Goal: Task Accomplishment & Management: Manage account settings

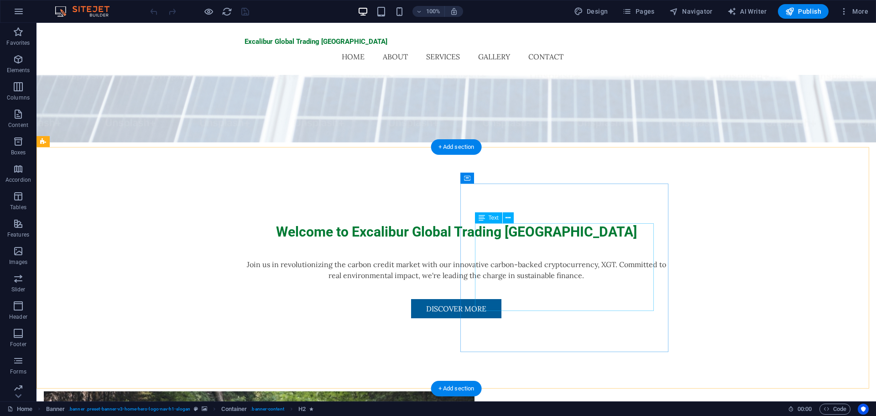
scroll to position [228, 0]
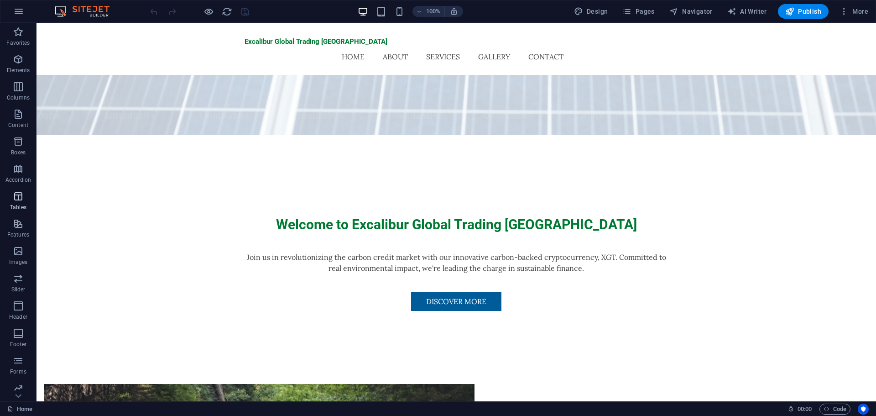
click at [16, 204] on p "Tables" at bounding box center [18, 207] width 16 height 7
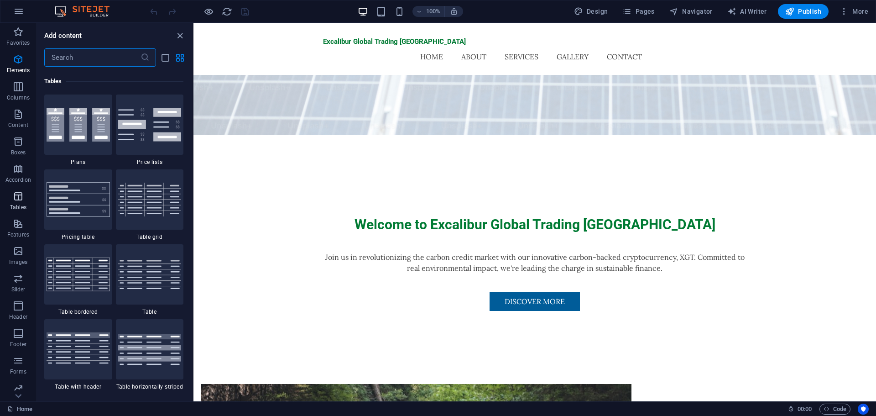
scroll to position [3161, 0]
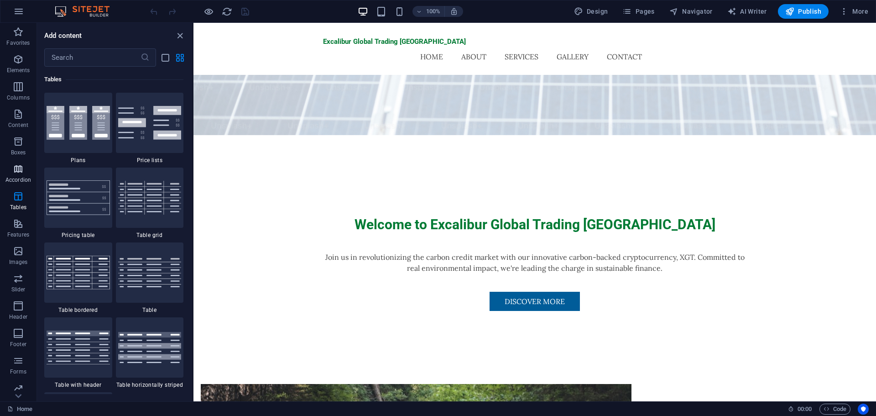
click at [20, 177] on p "Accordion" at bounding box center [18, 179] width 26 height 7
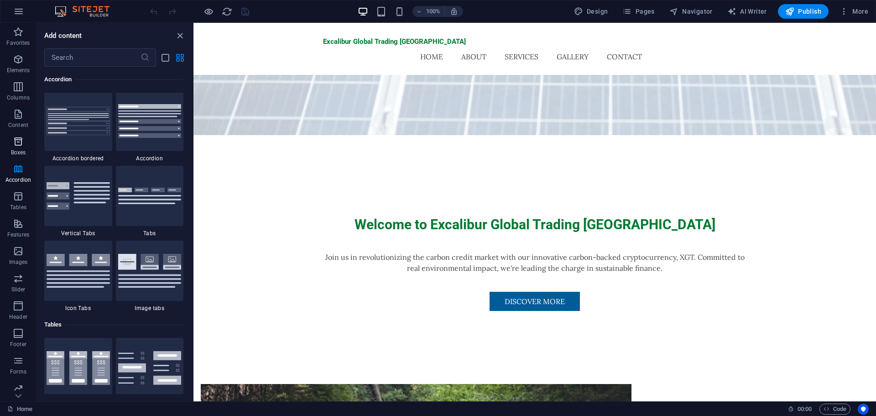
scroll to position [2914, 0]
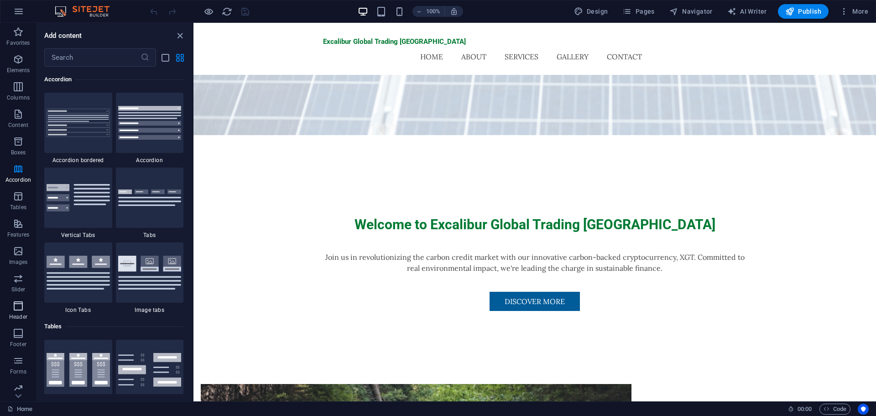
click at [23, 309] on icon "button" at bounding box center [18, 305] width 11 height 11
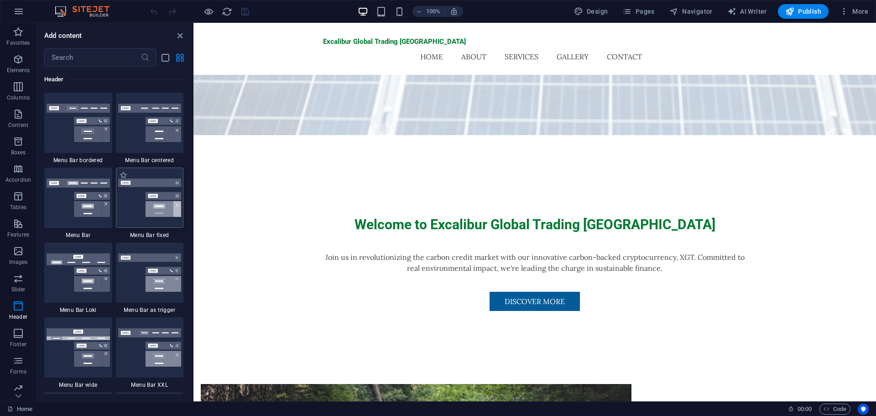
scroll to position [5542, 0]
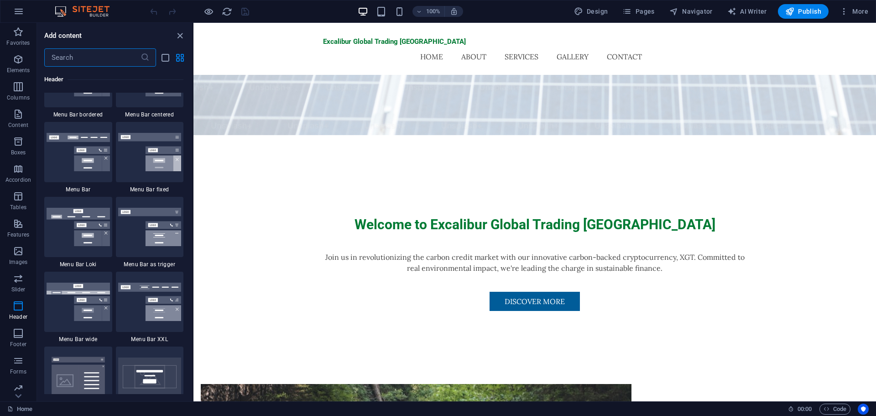
click at [106, 60] on input "text" at bounding box center [92, 57] width 96 height 18
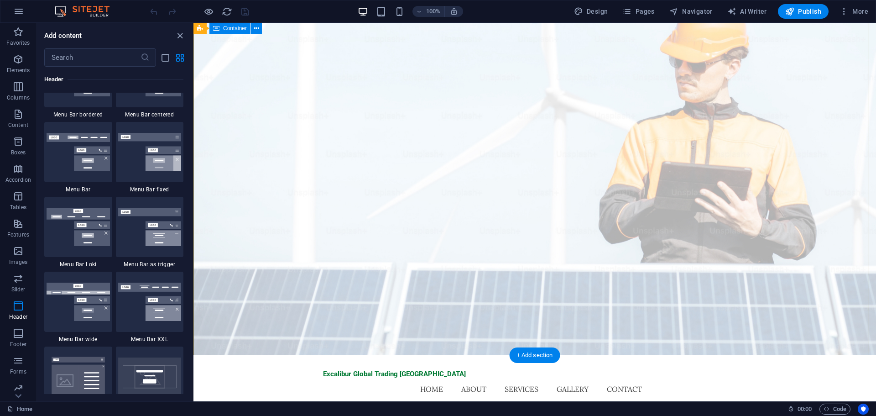
scroll to position [0, 0]
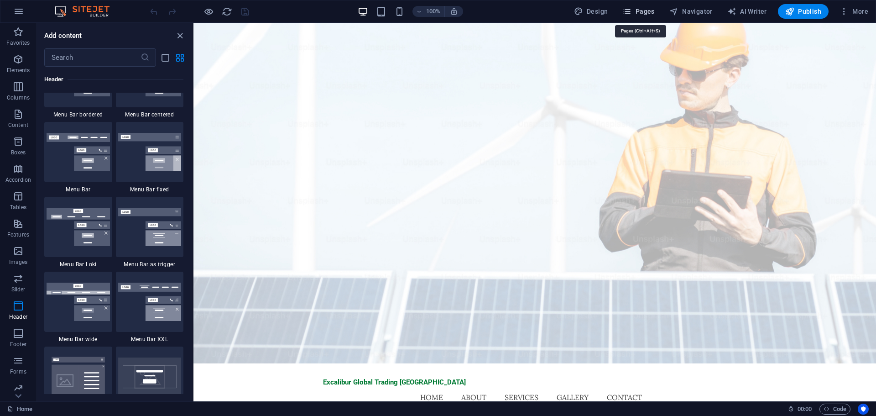
click at [632, 16] on icon "button" at bounding box center [627, 11] width 9 height 9
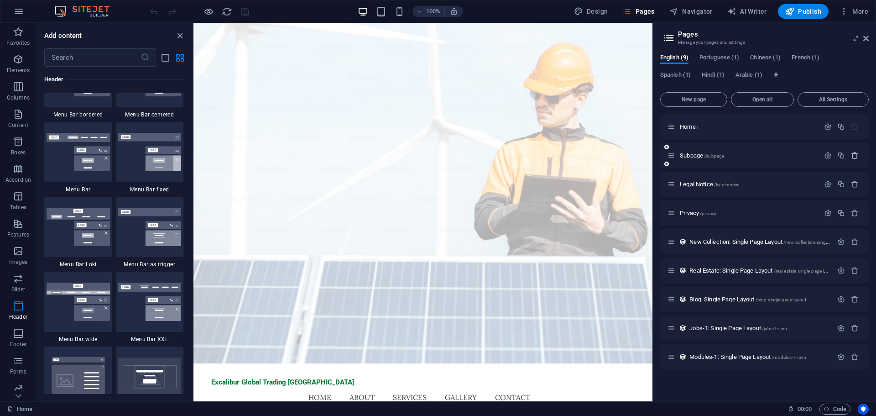
click at [858, 157] on icon "button" at bounding box center [855, 156] width 8 height 8
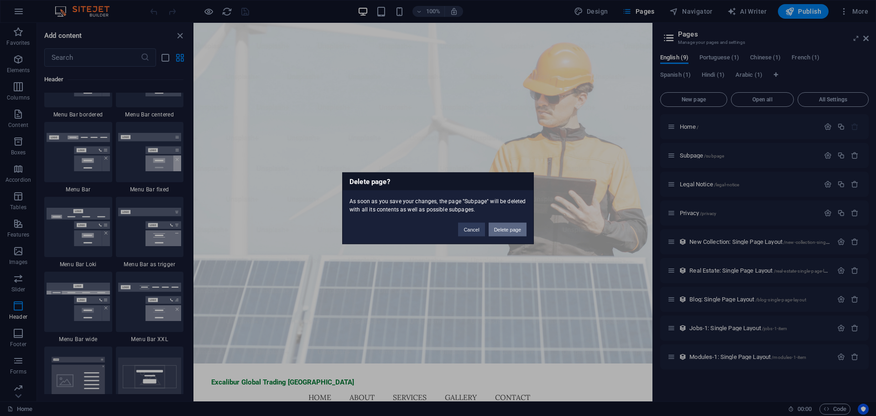
click at [522, 228] on button "Delete page" at bounding box center [508, 229] width 38 height 14
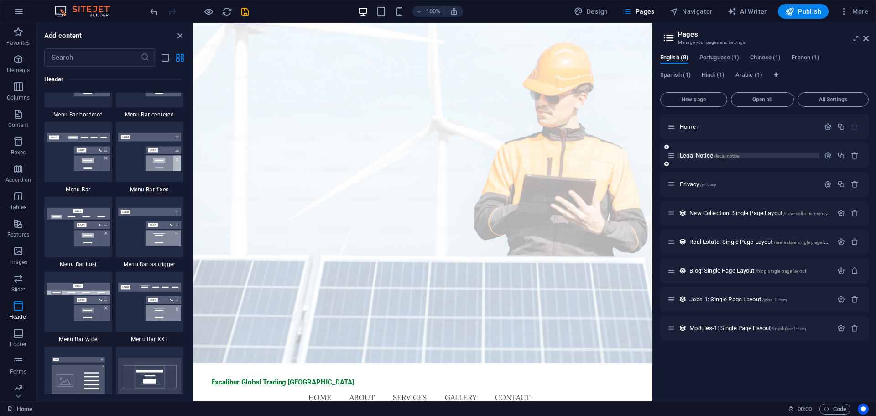
click at [743, 154] on p "Legal Notice /legal-notice" at bounding box center [748, 155] width 137 height 6
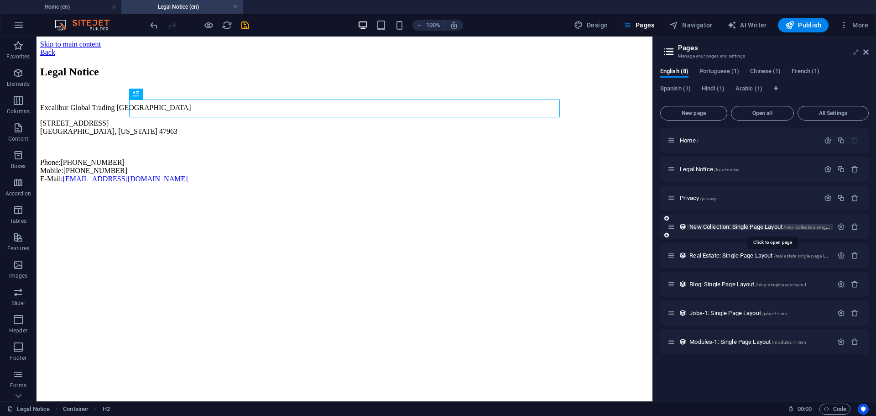
click at [727, 228] on span "New Collection: Single Page Layout /new-collection-single-page-layout" at bounding box center [772, 226] width 165 height 7
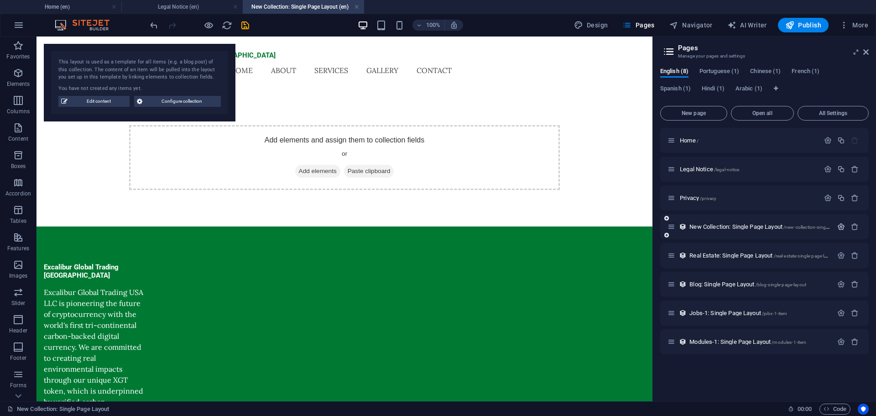
click at [843, 229] on icon "button" at bounding box center [842, 227] width 8 height 8
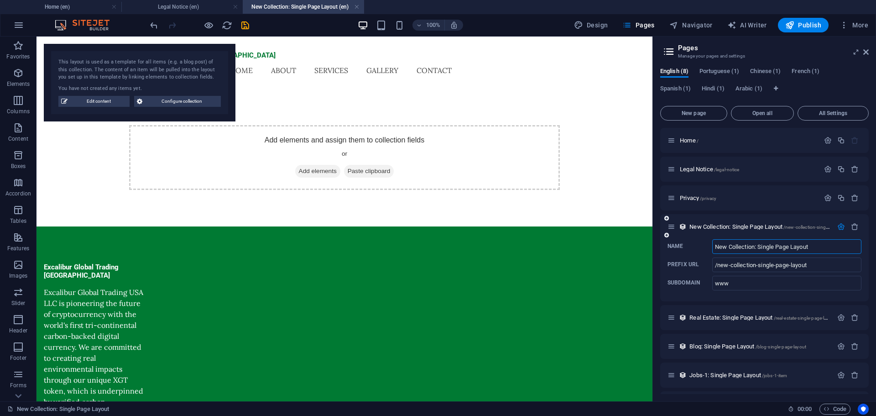
drag, startPoint x: 819, startPoint y: 245, endPoint x: 702, endPoint y: 241, distance: 116.9
click at [706, 241] on label "Name New Collection: Single Page Layout ​" at bounding box center [765, 246] width 194 height 15
click at [712, 241] on input "New Collection: Single Page Layout" at bounding box center [786, 246] width 149 height 15
type input "M"
type input "/m"
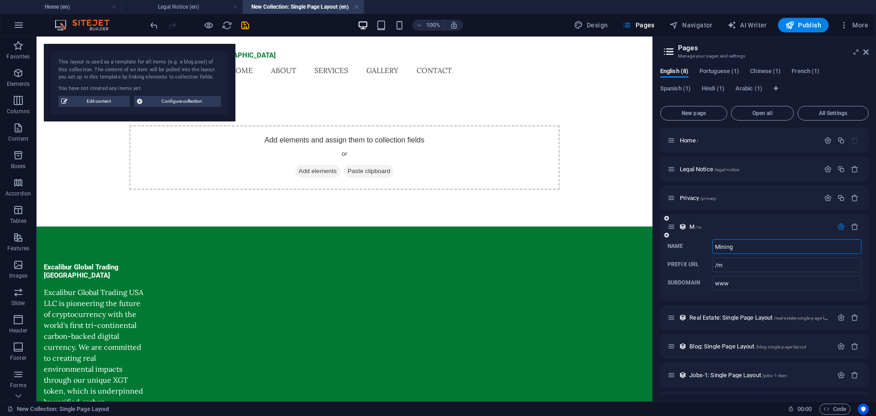
type input "Mining"
type input "/mining"
type input "Mining XGT"
type input "/mining-xgt"
type input "Mining XGT"
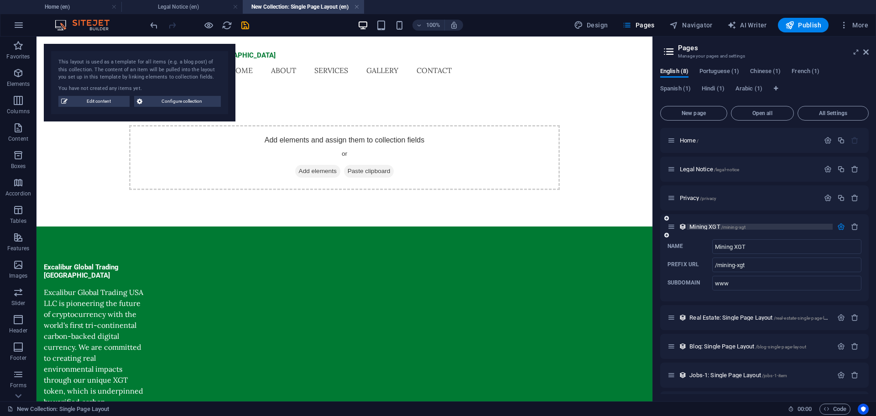
click at [775, 225] on p "Mining XGT /mining-xgt" at bounding box center [760, 227] width 141 height 6
click at [619, 188] on div "Add elements and assign them to collection fields or Add elements Paste clipboa…" at bounding box center [345, 158] width 616 height 138
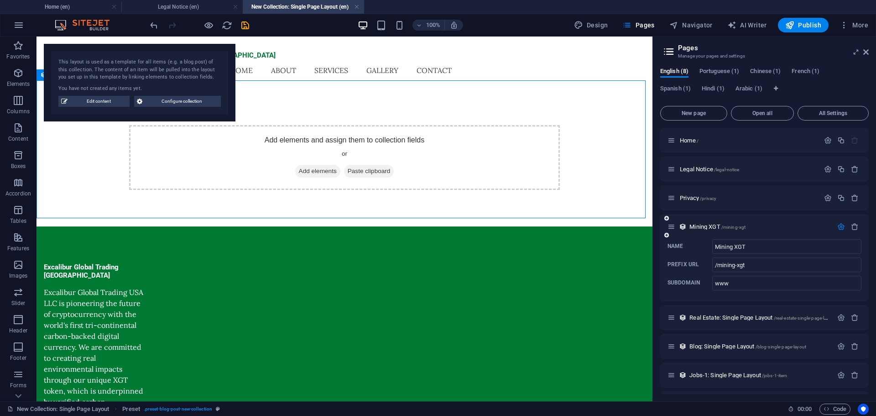
click at [839, 229] on icon "button" at bounding box center [842, 227] width 8 height 8
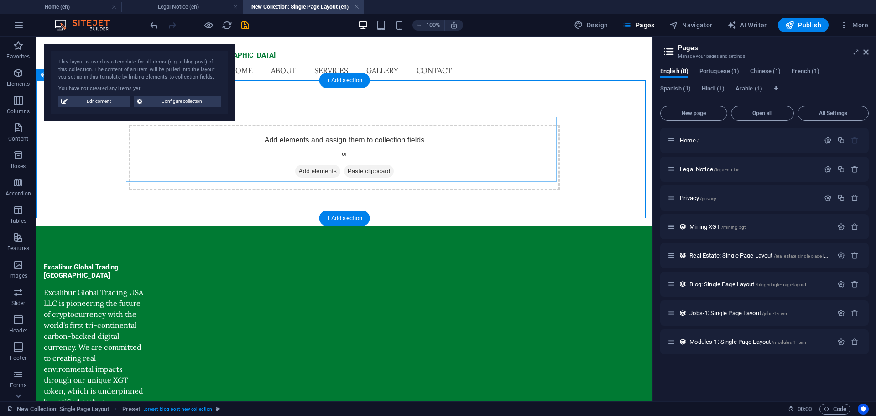
click at [178, 155] on div "Add elements and assign them to collection fields or Add elements Paste clipboa…" at bounding box center [344, 157] width 431 height 65
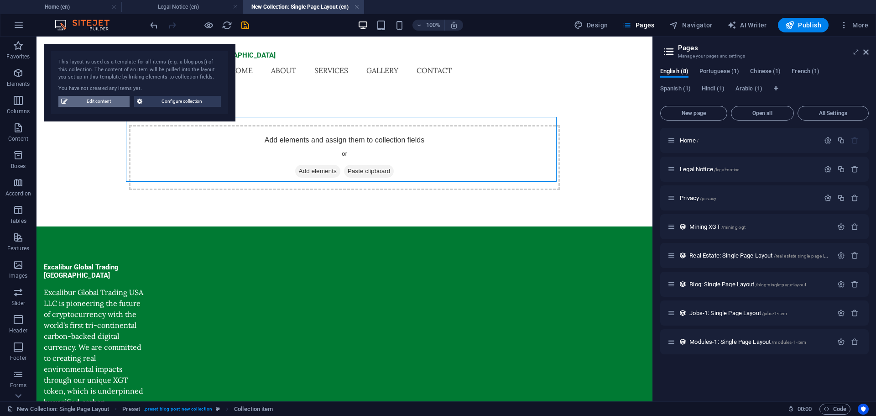
click at [87, 105] on span "Edit content" at bounding box center [98, 101] width 57 height 11
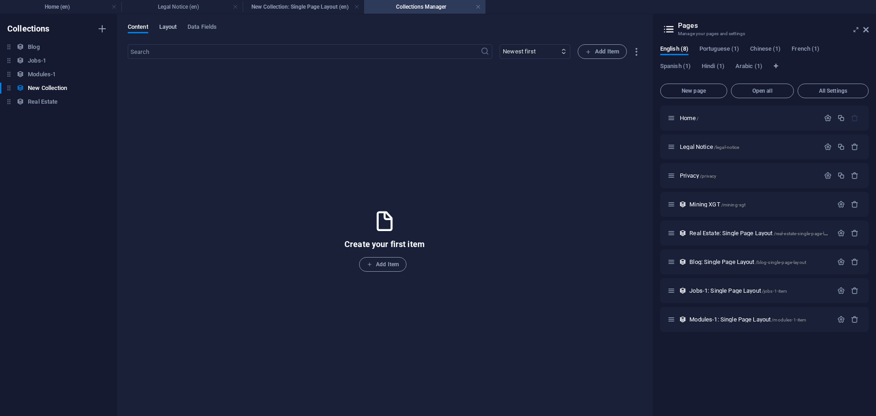
click at [170, 26] on span "Layout" at bounding box center [168, 27] width 18 height 13
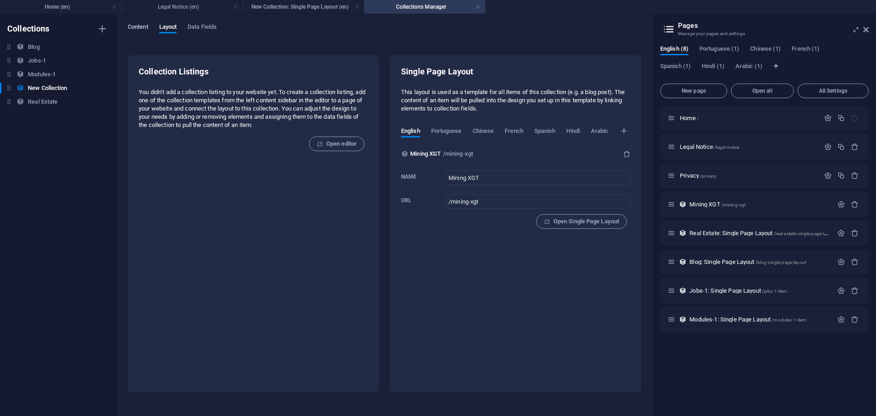
click at [136, 26] on span "Content" at bounding box center [138, 27] width 21 height 13
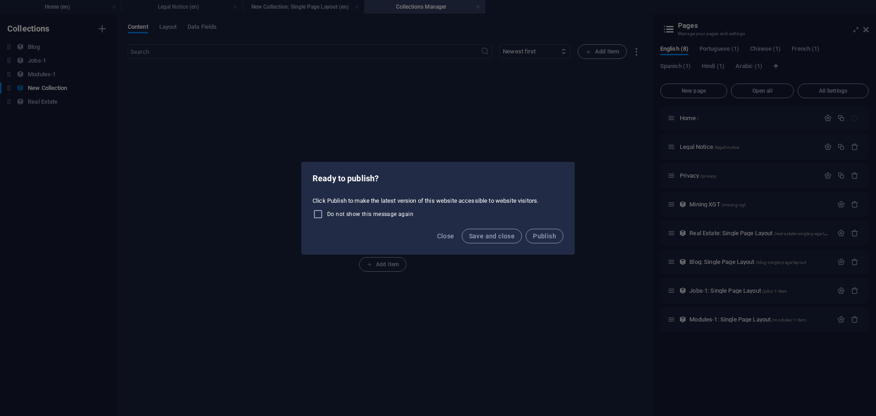
click at [193, 92] on div "Ready to publish? Click Publish to make the latest version of this website acce…" at bounding box center [438, 208] width 876 height 416
click at [450, 233] on span "Close" at bounding box center [445, 235] width 17 height 7
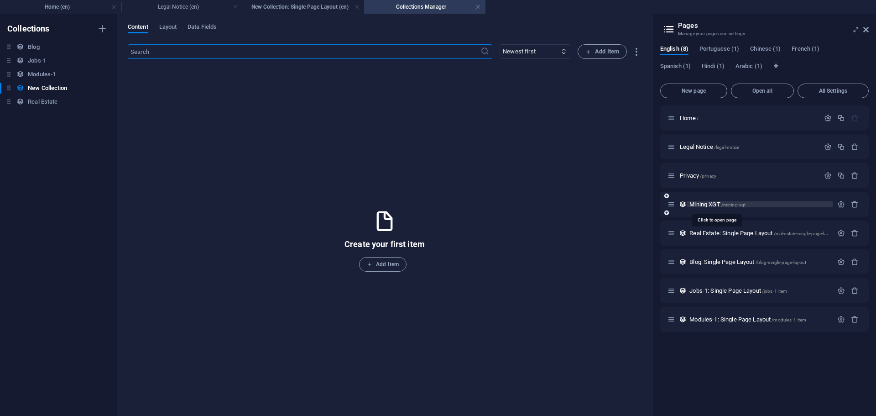
click at [698, 206] on span "Mining XGT /mining-xgt" at bounding box center [718, 204] width 56 height 7
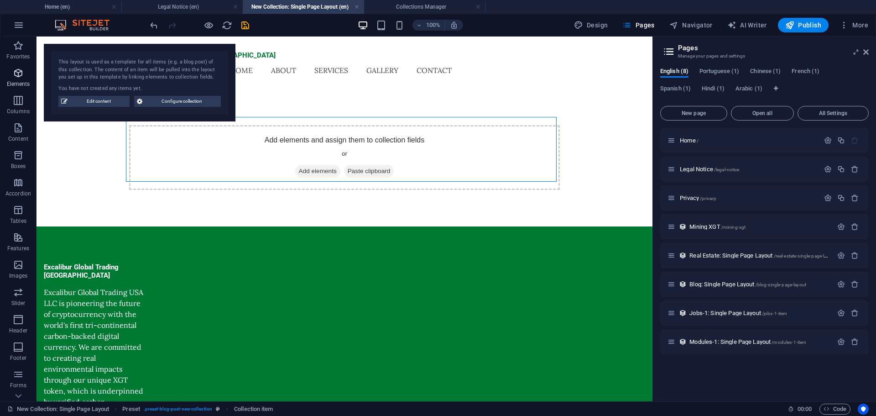
click at [29, 77] on span "Elements" at bounding box center [18, 79] width 37 height 22
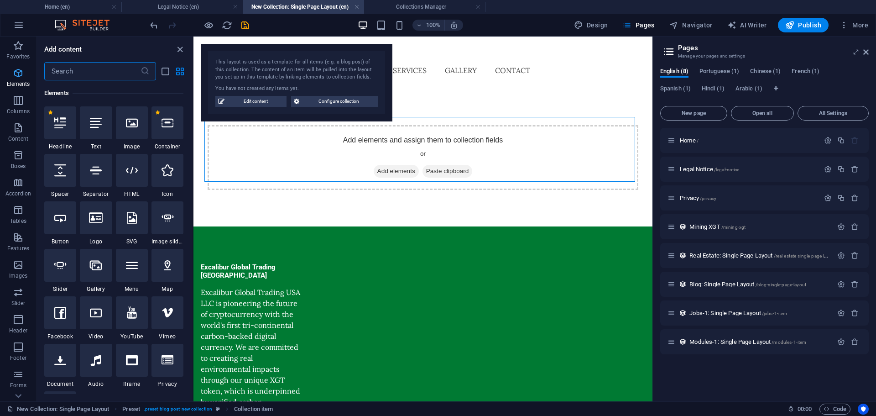
scroll to position [97, 0]
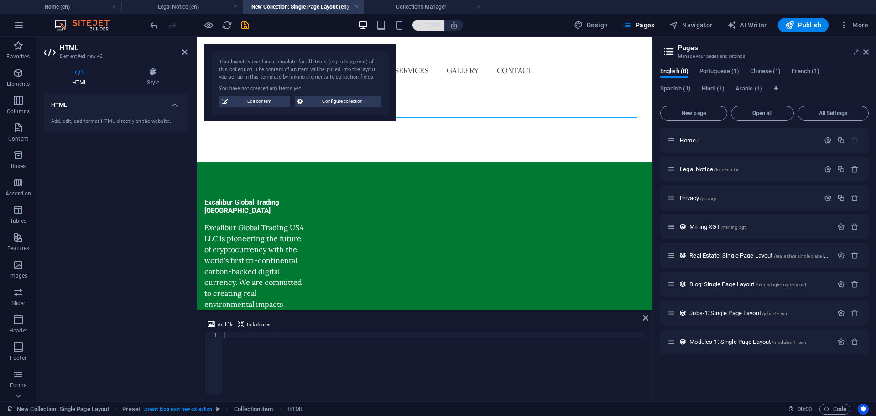
drag, startPoint x: 433, startPoint y: 16, endPoint x: 415, endPoint y: 21, distance: 18.6
click at [152, 122] on div "Add, edit, and format HTML directly on the website." at bounding box center [115, 122] width 129 height 8
click at [49, 110] on div "Add, edit, and format HTML directly on the website." at bounding box center [116, 121] width 144 height 22
click at [56, 106] on h4 "HTML" at bounding box center [116, 102] width 144 height 16
click at [56, 106] on h4 "HTML" at bounding box center [116, 105] width 144 height 22
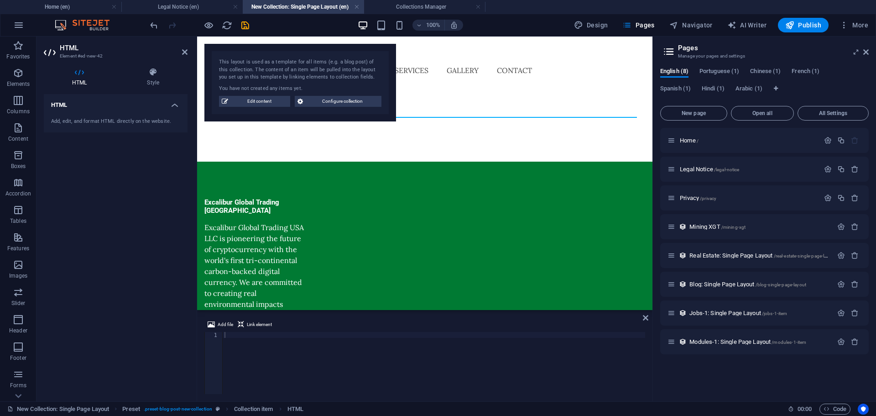
click at [56, 106] on h4 "HTML" at bounding box center [116, 102] width 144 height 16
click at [336, 150] on div at bounding box center [425, 125] width 456 height 73
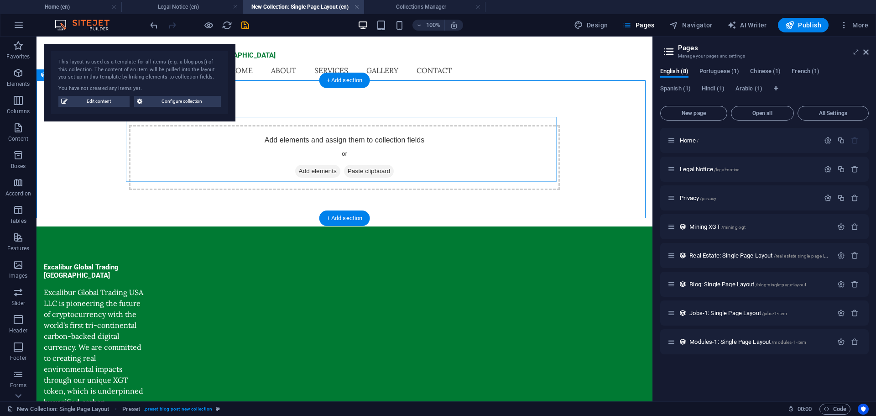
click at [303, 137] on div "Add elements and assign them to collection fields or Add elements Paste clipboa…" at bounding box center [344, 157] width 431 height 65
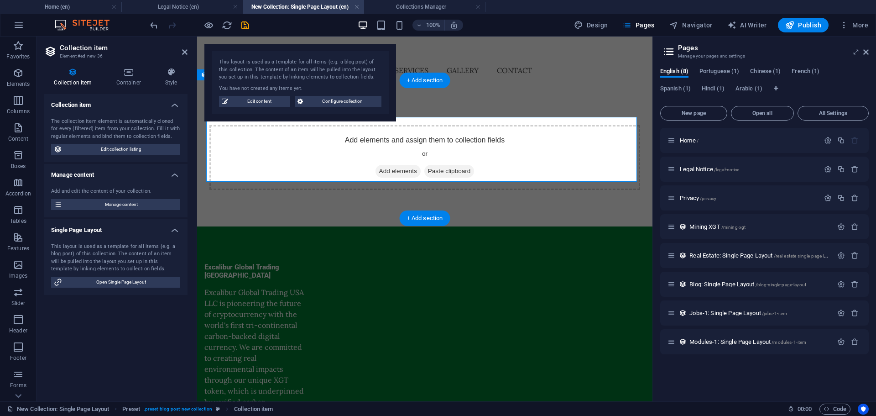
click at [303, 137] on div "Add elements and assign them to collection fields or Add elements Paste clipboa…" at bounding box center [424, 157] width 431 height 65
click at [8, 80] on span "Elements" at bounding box center [18, 79] width 37 height 22
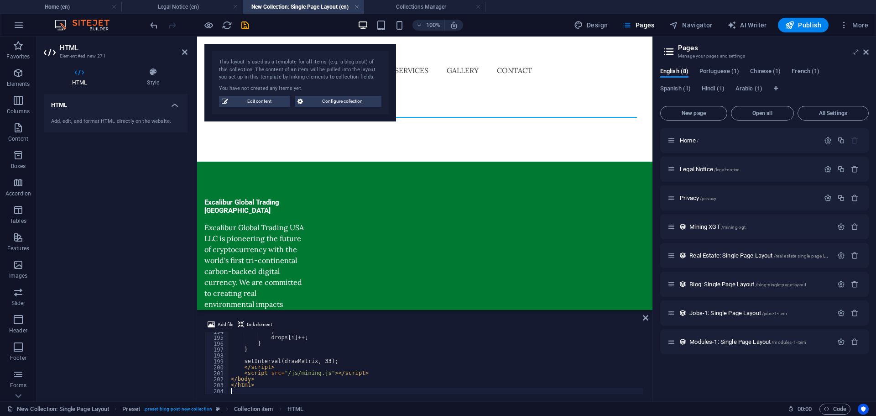
scroll to position [1148, 0]
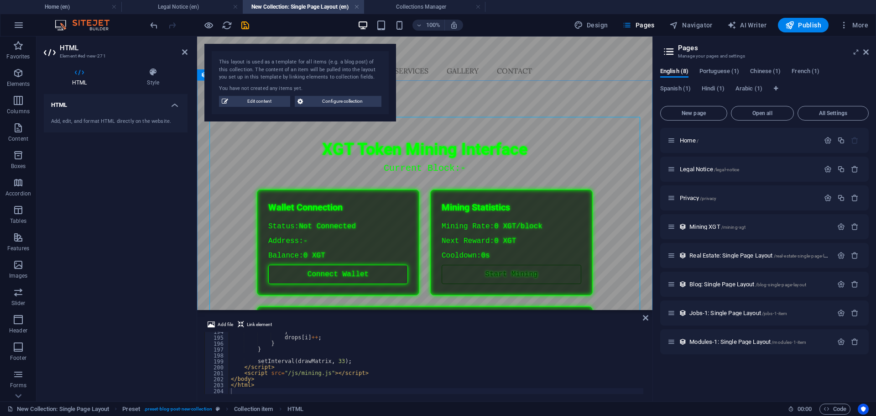
click at [321, 180] on div "XGT Token Mining Interface XGT Token Mining Interface Current Block: - Wallet C…" at bounding box center [424, 316] width 431 height 381
click at [249, 105] on span "Edit content" at bounding box center [259, 101] width 57 height 11
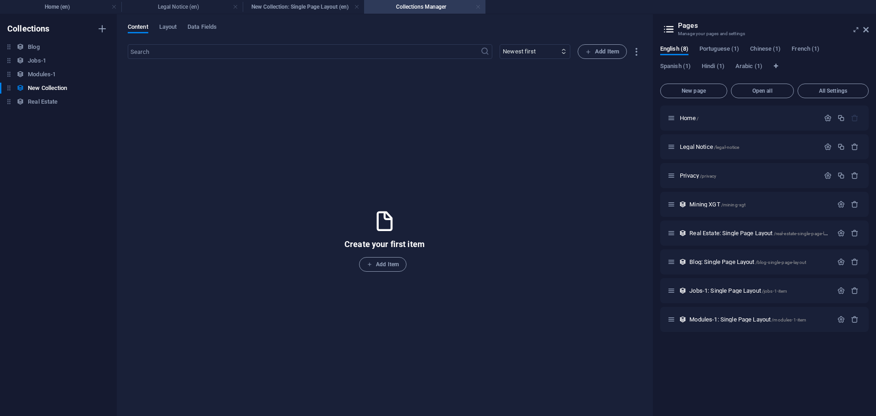
click at [479, 8] on link at bounding box center [478, 7] width 5 height 9
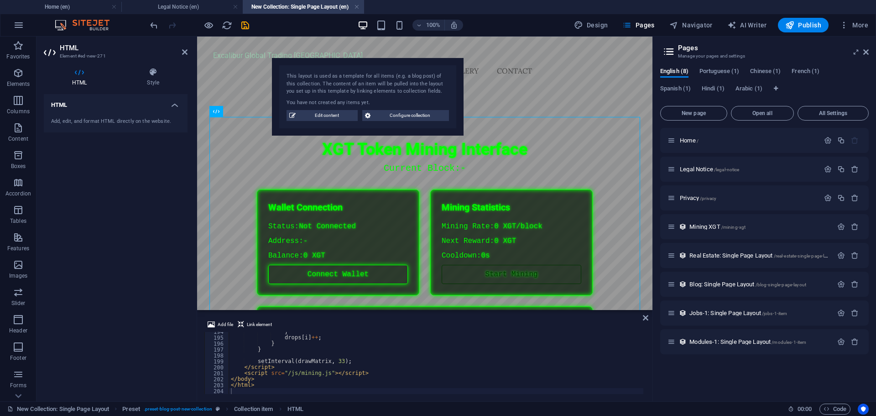
drag, startPoint x: 295, startPoint y: 48, endPoint x: 362, endPoint y: 62, distance: 69.0
click at [362, 62] on div "This layout is used as a template for all items (e.g. a blog post) of this coll…" at bounding box center [368, 97] width 192 height 78
drag, startPoint x: 358, startPoint y: 69, endPoint x: 347, endPoint y: 68, distance: 10.6
click at [347, 68] on div "This layout is used as a template for all items (e.g. a blog post) of this coll…" at bounding box center [368, 97] width 192 height 78
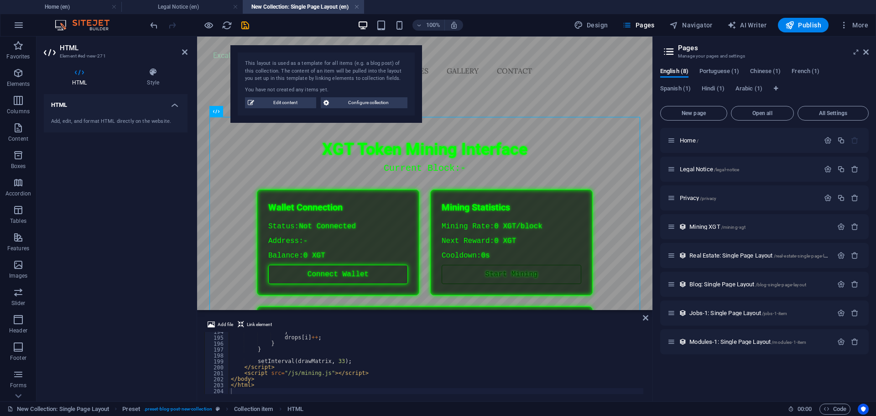
drag, startPoint x: 341, startPoint y: 65, endPoint x: 305, endPoint y: 54, distance: 38.0
click at [305, 54] on div "This layout is used as a template for all items (e.g. a blog post) of this coll…" at bounding box center [326, 84] width 192 height 78
click at [296, 104] on span "Edit content" at bounding box center [285, 102] width 57 height 11
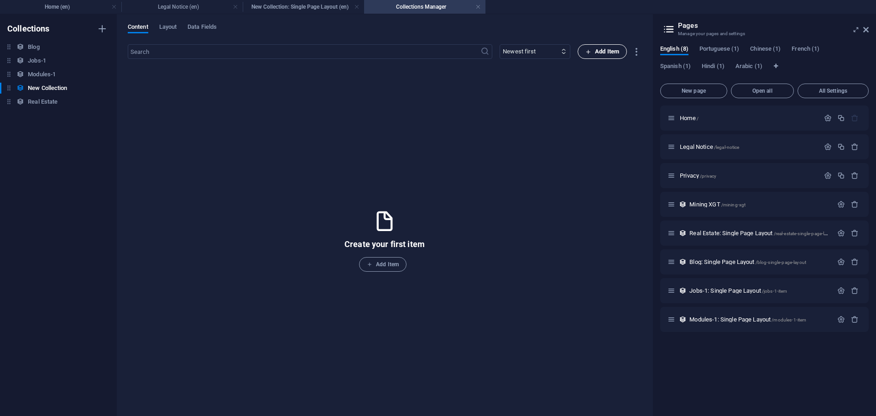
click at [613, 53] on span "Add Item" at bounding box center [603, 51] width 34 height 11
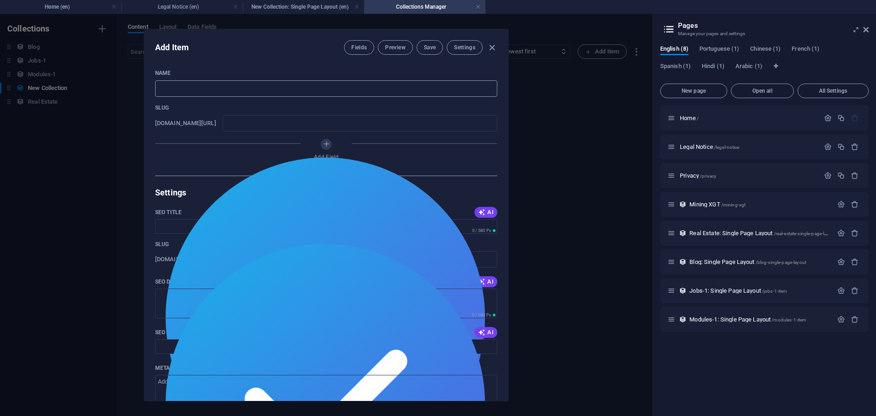
click at [360, 92] on input "text" at bounding box center [326, 88] width 342 height 16
type input "z"
type input "zl"
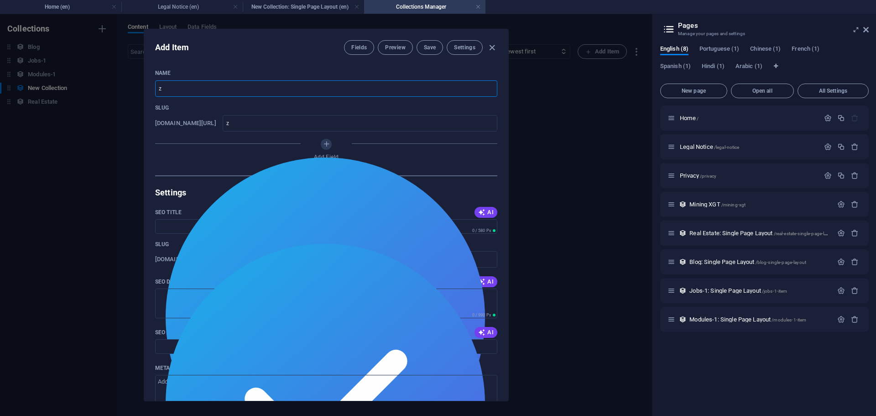
type input "zl"
type input "z"
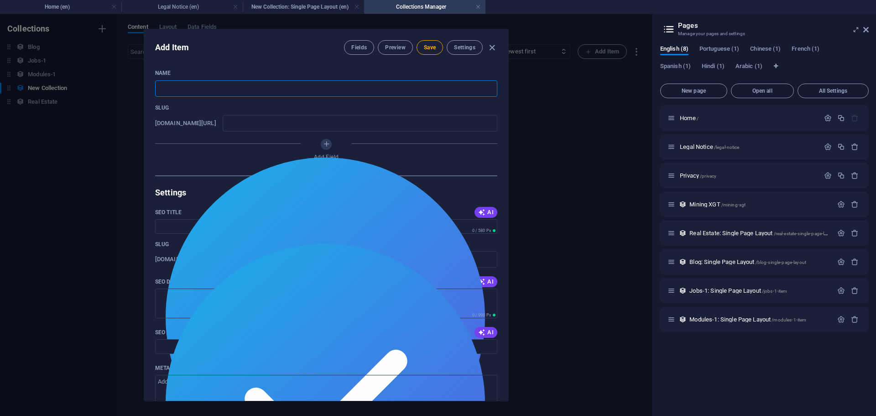
type input "L"
type input "l"
type input "Lo"
type input "lo"
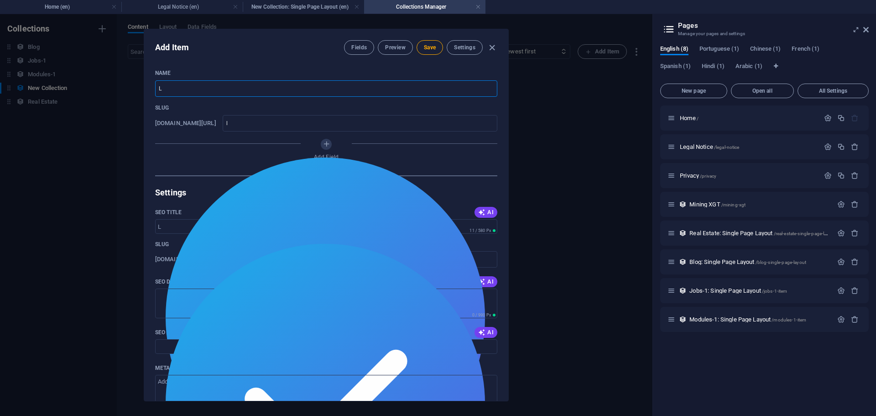
type input "lo"
type input "Log"
type input "log"
type input "Logo"
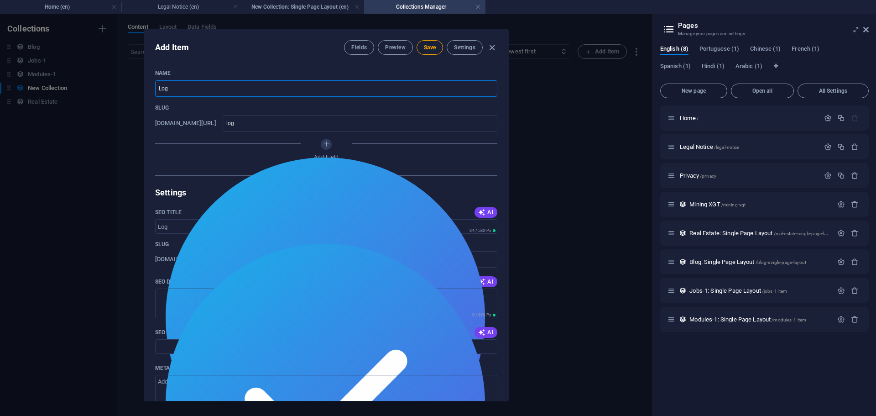
type input "logo"
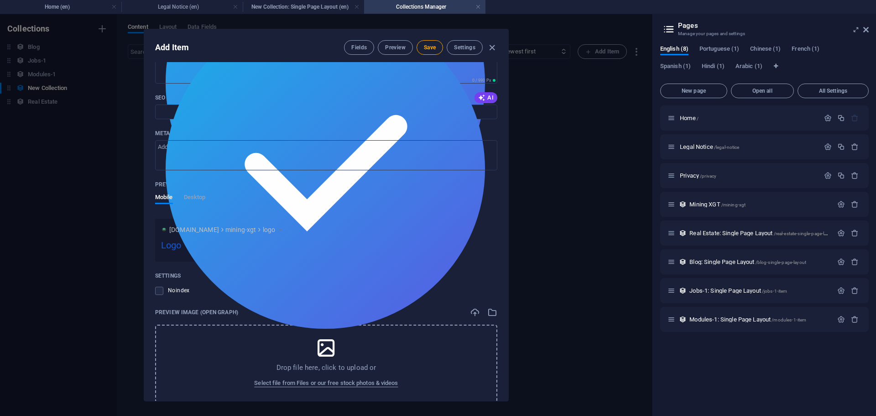
scroll to position [254, 0]
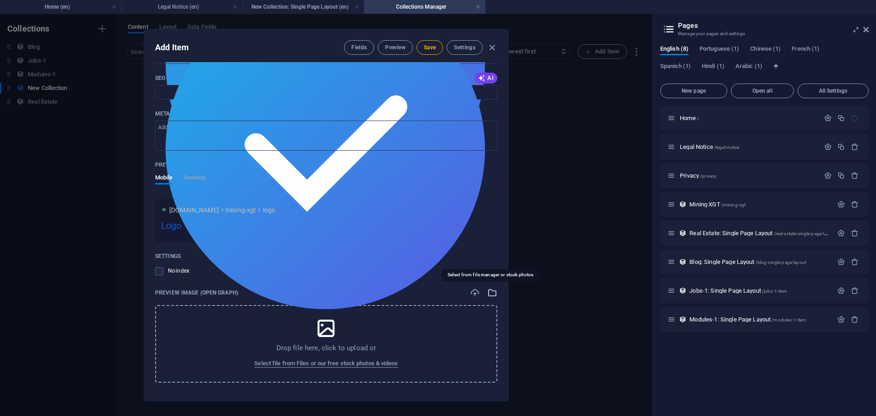
type input "Logo"
click at [488, 296] on icon "button" at bounding box center [492, 293] width 10 height 10
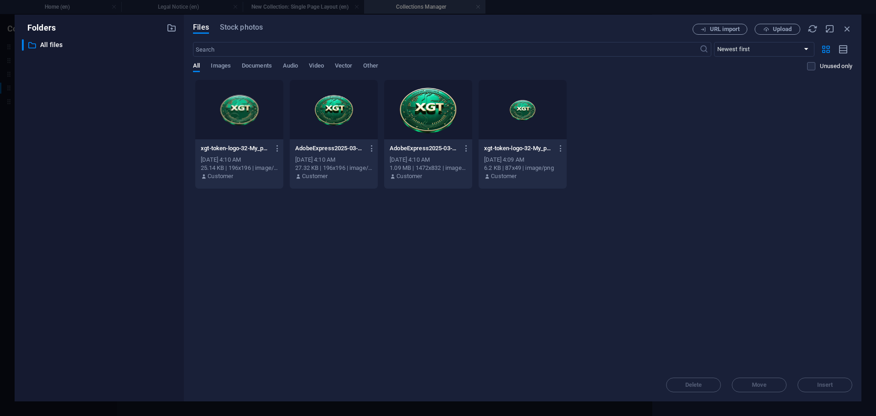
click at [318, 209] on div "Drop files here to upload them instantly xgt-token-logo-32-My_pUXmFXRBF5L-1KOGy…" at bounding box center [523, 223] width 660 height 289
click at [283, 10] on div "Folders ​ All files All files Files Stock photos URL import Upload ​ Newest fir…" at bounding box center [438, 208] width 876 height 416
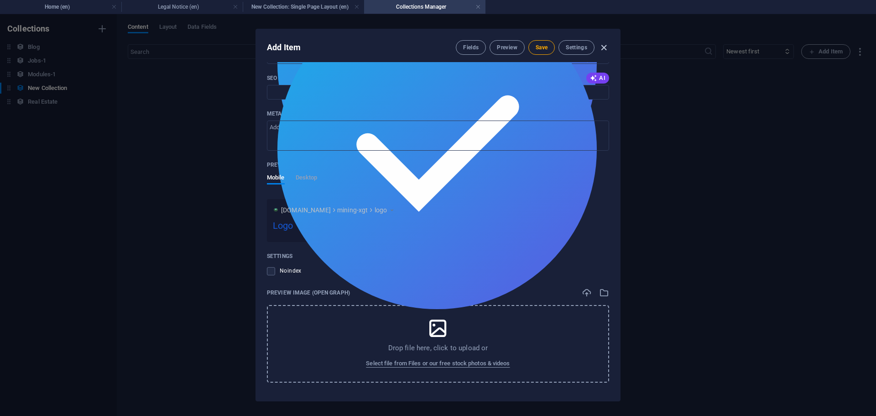
click at [603, 47] on icon "button" at bounding box center [604, 47] width 10 height 10
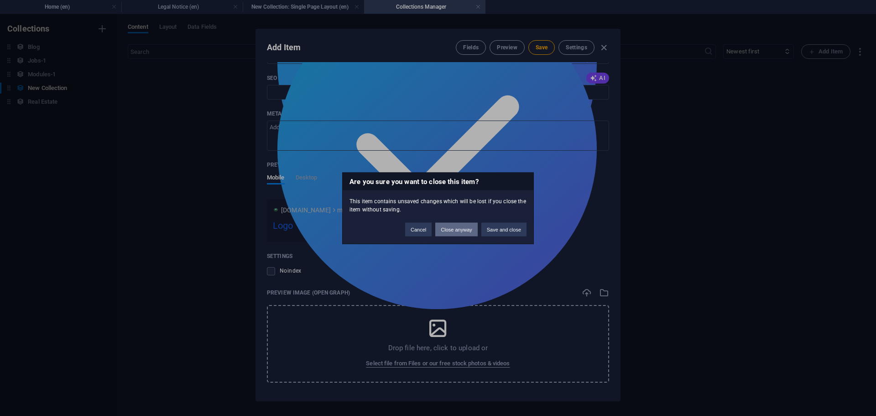
click at [467, 226] on button "Close anyway" at bounding box center [456, 229] width 42 height 14
type input "logo"
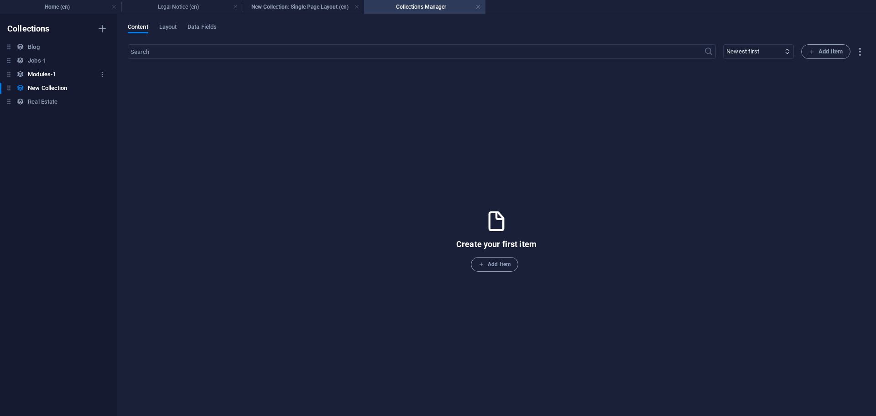
click at [33, 72] on h6 "Modules-1" at bounding box center [42, 74] width 28 height 11
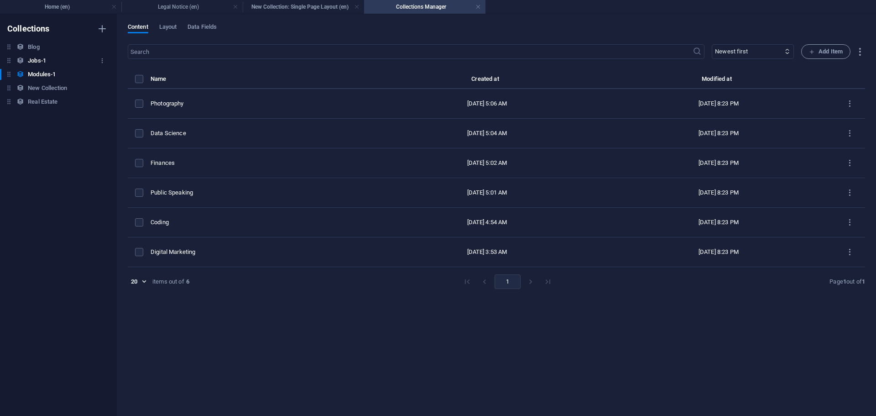
click at [33, 62] on h6 "Jobs-1" at bounding box center [37, 60] width 18 height 11
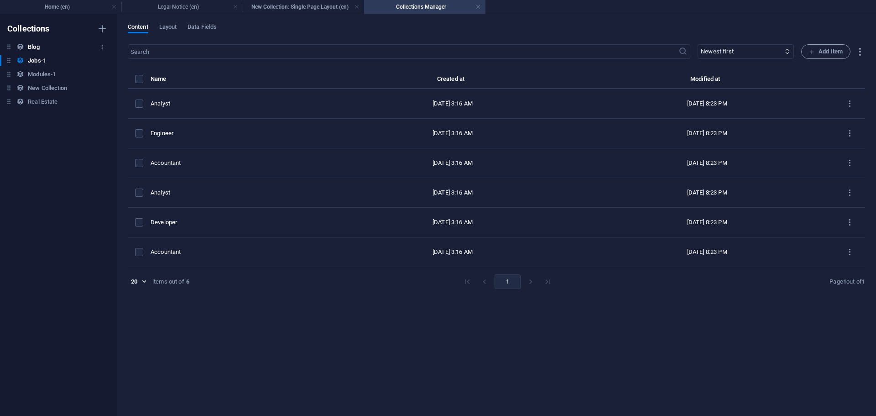
click at [38, 50] on h6 "Blog" at bounding box center [33, 47] width 11 height 11
click at [40, 93] on h6 "New Collection" at bounding box center [47, 88] width 39 height 11
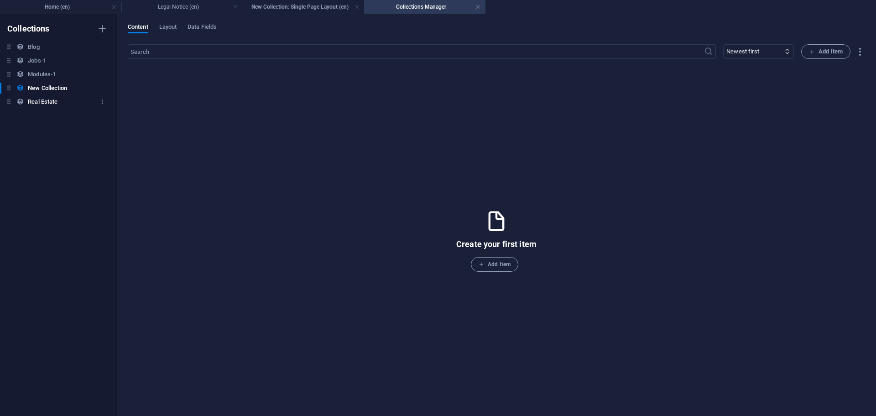
click at [40, 101] on h6 "Real Estate" at bounding box center [43, 101] width 30 height 11
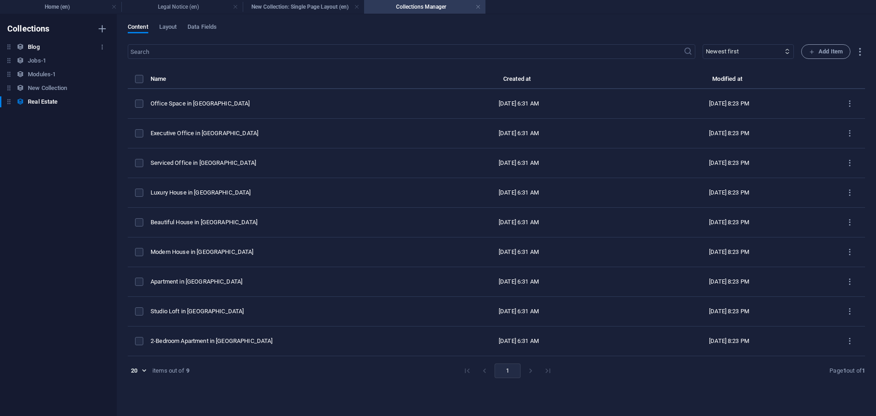
click at [47, 46] on div "Blog Blog" at bounding box center [54, 47] width 108 height 11
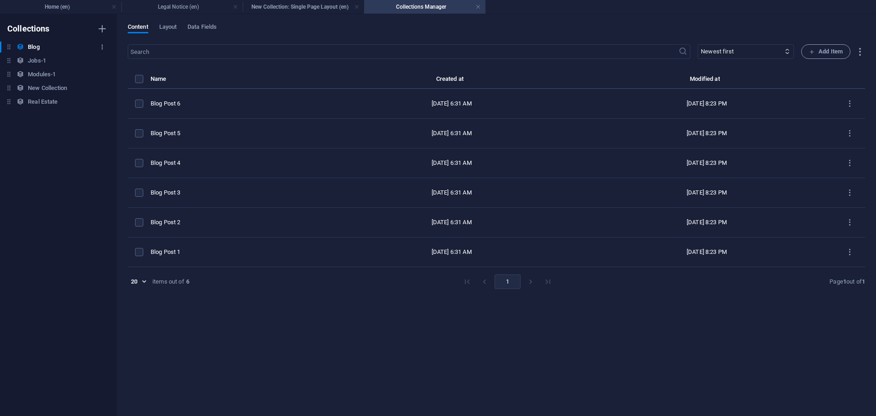
click at [101, 44] on icon "button" at bounding box center [102, 47] width 6 height 6
click at [103, 69] on h6 "Rename" at bounding box center [110, 65] width 25 height 11
click at [103, 49] on icon "button" at bounding box center [102, 47] width 6 height 6
click at [105, 108] on h6 "Delete" at bounding box center [110, 109] width 25 height 11
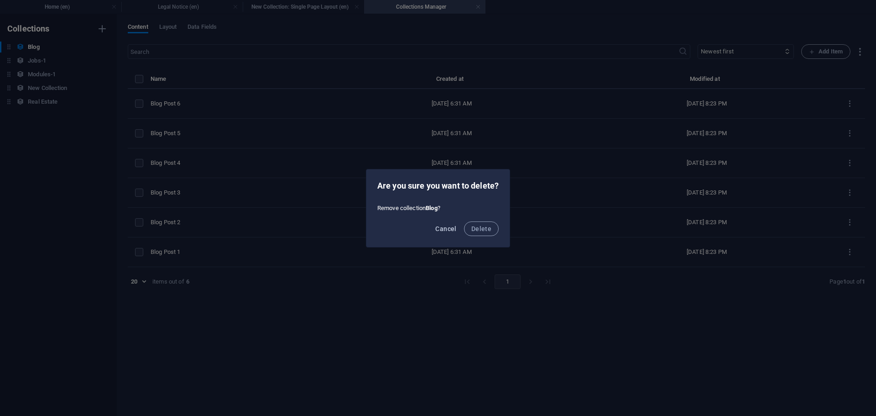
click at [459, 229] on button "Cancel" at bounding box center [446, 228] width 28 height 15
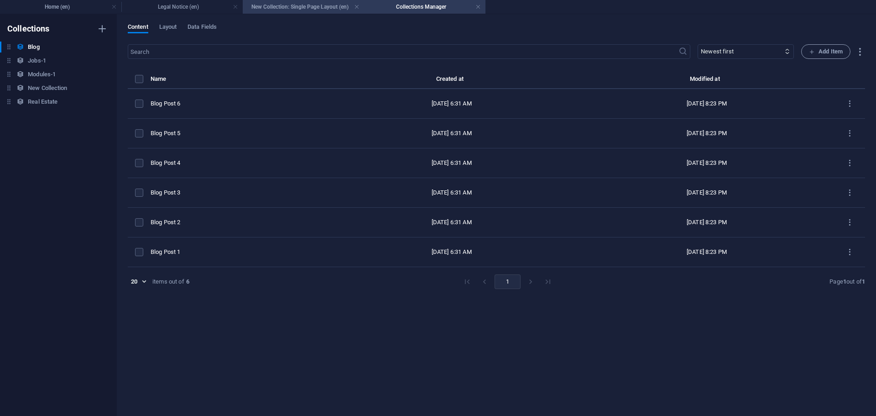
click at [280, 4] on h4 "New Collection: Single Page Layout (en)" at bounding box center [303, 7] width 121 height 10
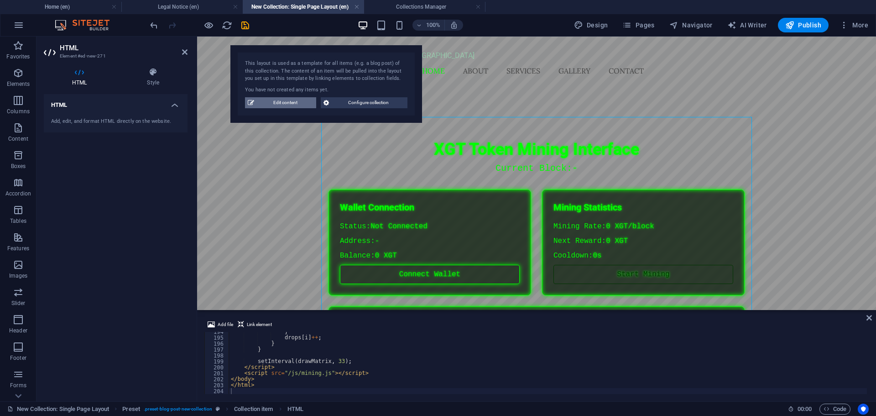
click at [297, 100] on span "Edit content" at bounding box center [285, 102] width 57 height 11
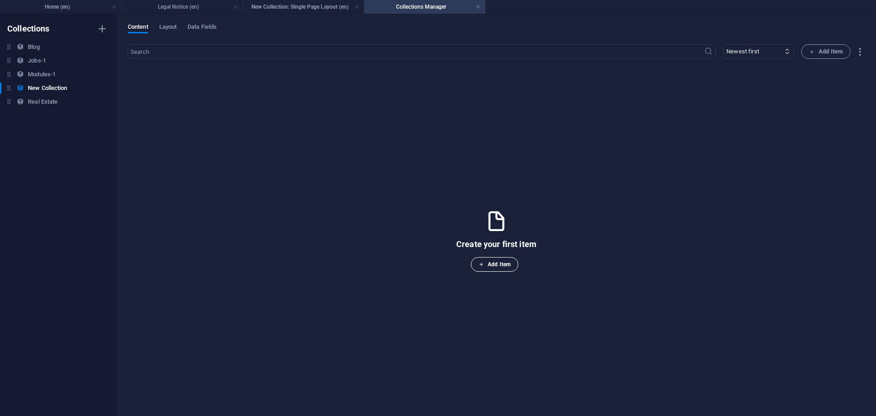
click at [491, 263] on span "Add Item" at bounding box center [495, 264] width 32 height 11
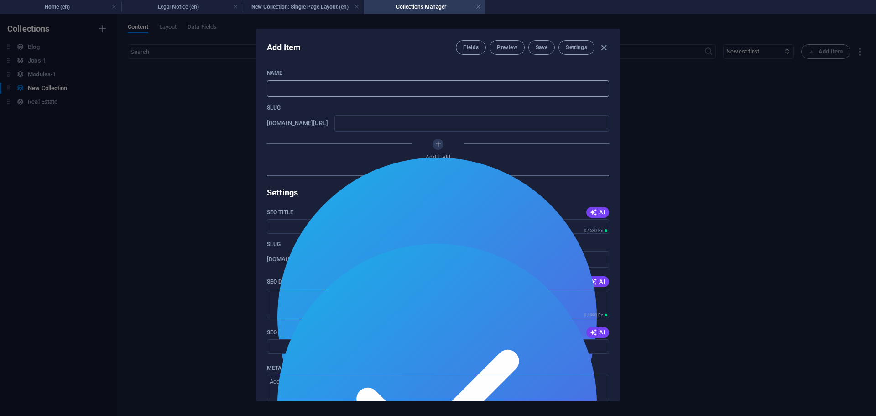
click at [428, 90] on input "text" at bounding box center [438, 88] width 342 height 16
type input "L"
type input "l"
type input "Lo"
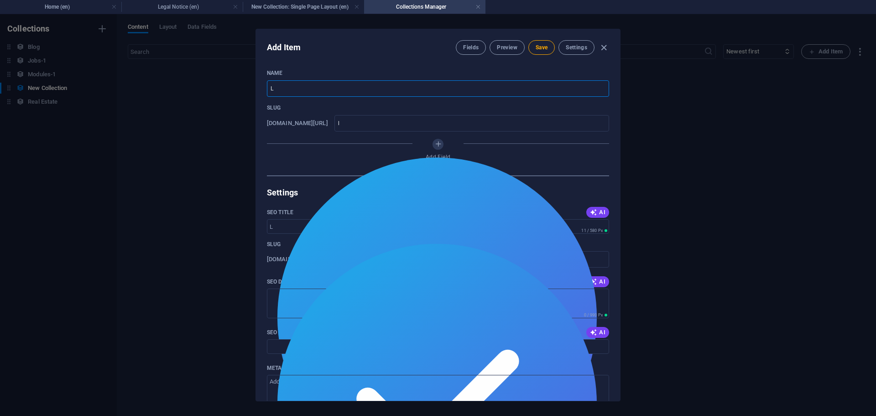
type input "lo"
type input "Log"
type input "log"
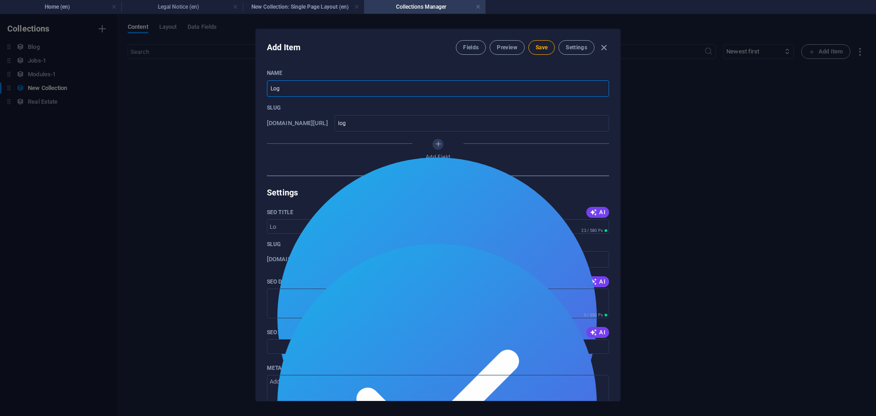
type input "Logo"
type input "logo"
type input "Logo"
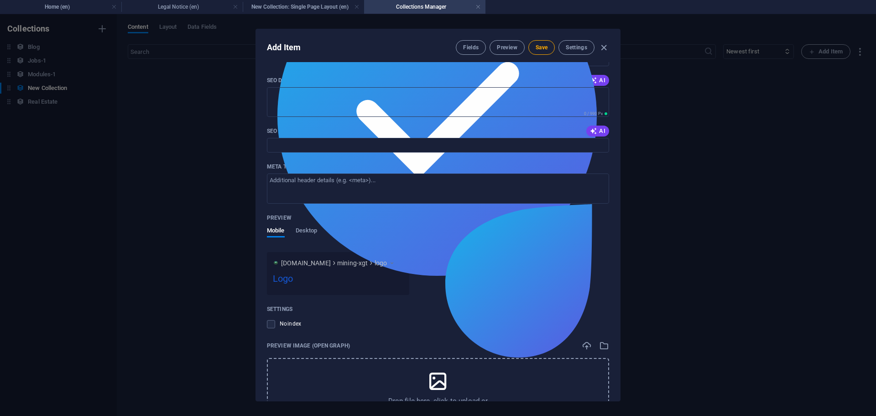
scroll to position [236, 0]
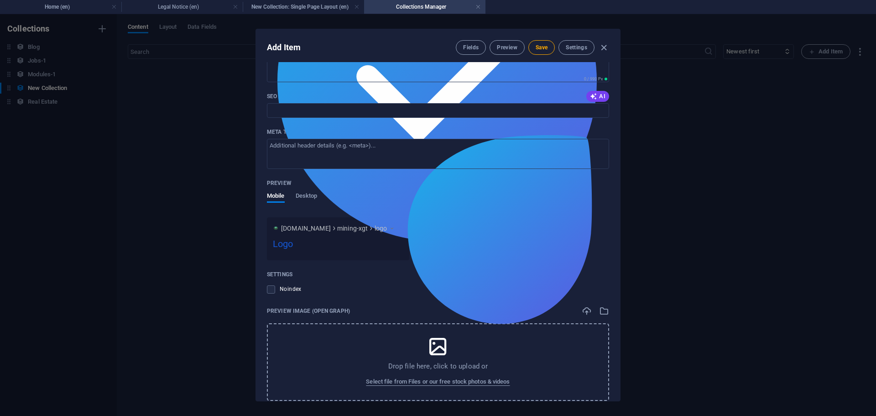
click at [450, 365] on p "Drop file here, click to upload or" at bounding box center [438, 365] width 100 height 9
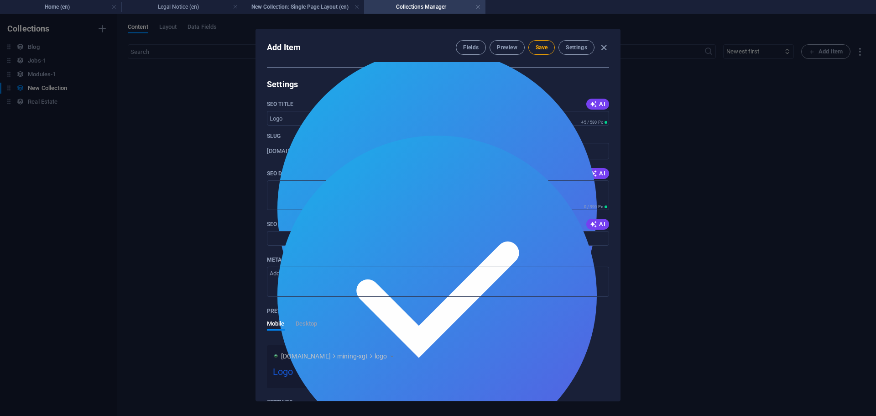
scroll to position [108, 0]
click at [554, 47] on button "Save" at bounding box center [542, 47] width 26 height 15
click at [607, 49] on icon "button" at bounding box center [604, 47] width 10 height 10
type input "logo"
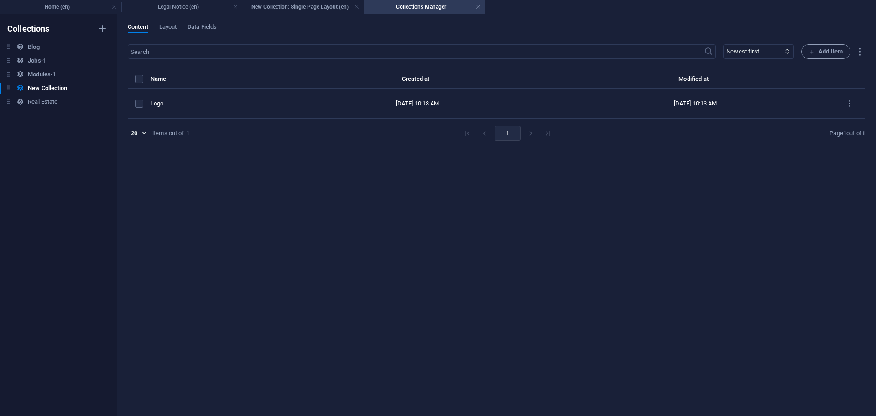
click at [462, 132] on li "pagination navigation" at bounding box center [467, 133] width 17 height 15
click at [463, 132] on li "pagination navigation" at bounding box center [467, 133] width 17 height 15
click at [472, 132] on li "pagination navigation" at bounding box center [467, 133] width 17 height 15
click at [476, 132] on li "pagination navigation" at bounding box center [484, 133] width 17 height 15
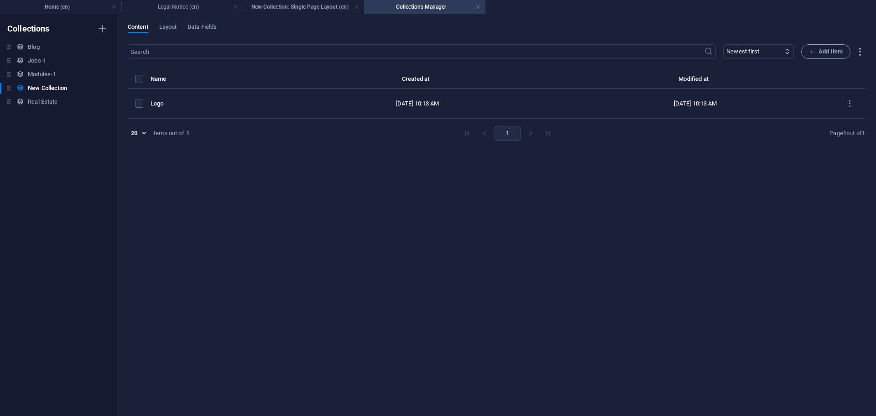
click at [479, 133] on li "pagination navigation" at bounding box center [484, 133] width 17 height 15
click at [480, 133] on li "pagination navigation" at bounding box center [484, 133] width 17 height 15
click at [503, 135] on button "1" at bounding box center [508, 133] width 26 height 15
click at [529, 134] on li "pagination navigation" at bounding box center [530, 133] width 17 height 15
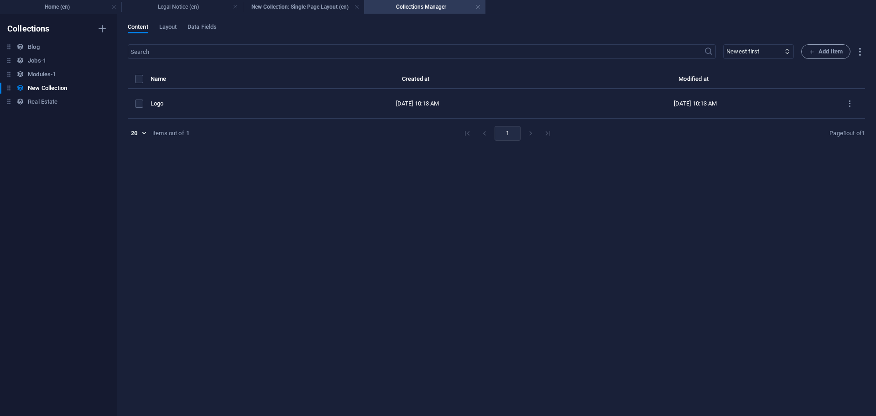
click at [529, 134] on li "pagination navigation" at bounding box center [530, 133] width 17 height 15
click at [141, 76] on label "items list" at bounding box center [139, 79] width 8 height 8
click at [0, 0] on input "items list" at bounding box center [0, 0] width 0 height 0
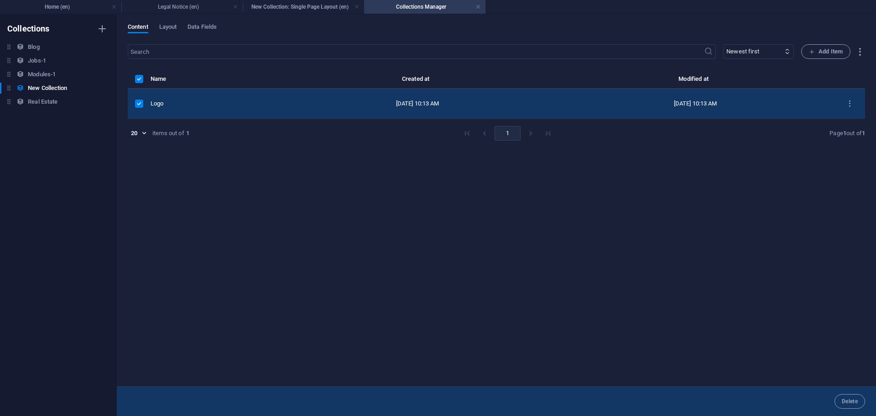
click at [141, 77] on label "items list" at bounding box center [139, 79] width 8 height 8
click at [0, 0] on input "items list" at bounding box center [0, 0] width 0 height 0
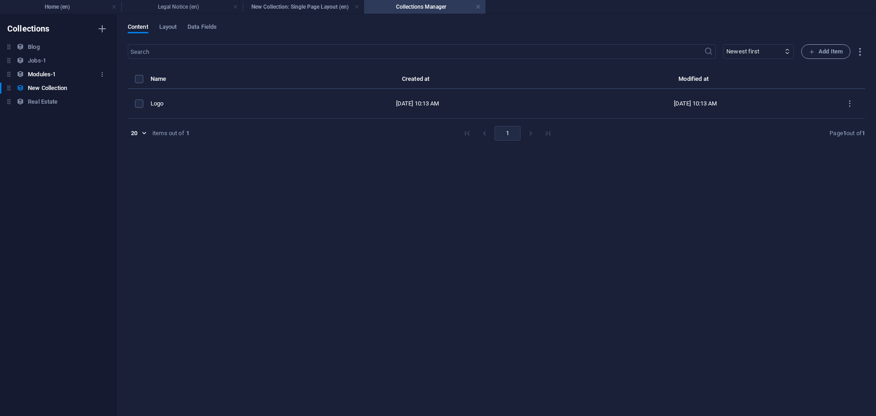
click at [50, 72] on h6 "Modules-1" at bounding box center [42, 74] width 28 height 11
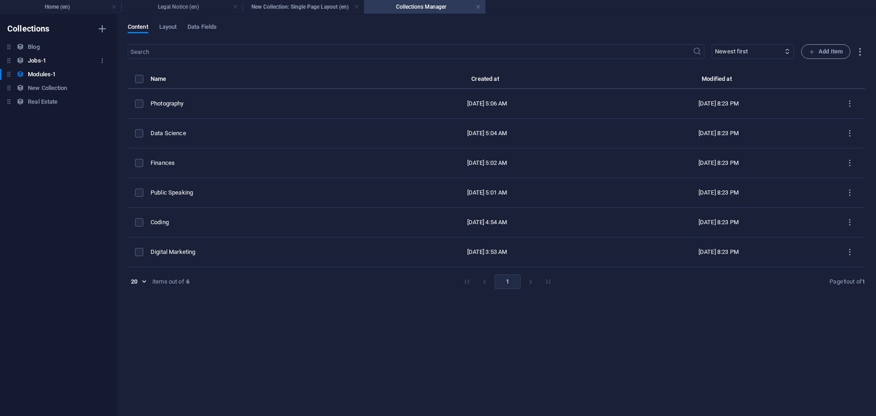
click at [52, 58] on div "Jobs-1 Jobs-1" at bounding box center [54, 60] width 108 height 11
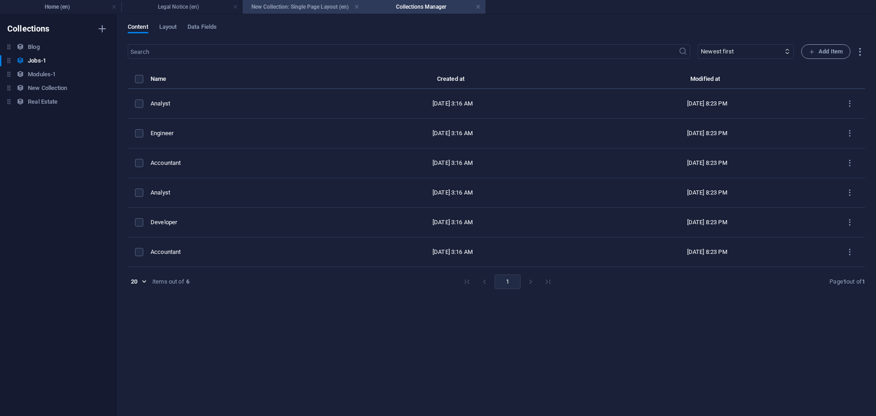
click at [273, 7] on h4 "New Collection: Single Page Layout (en)" at bounding box center [303, 7] width 121 height 10
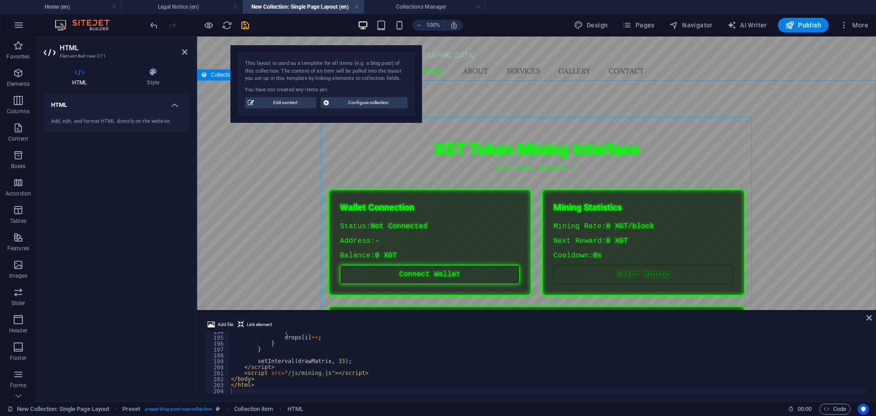
click at [481, 92] on div "XGT Token Mining Interface XGT Token Mining Interface Current Block: - Wallet C…" at bounding box center [536, 316] width 679 height 454
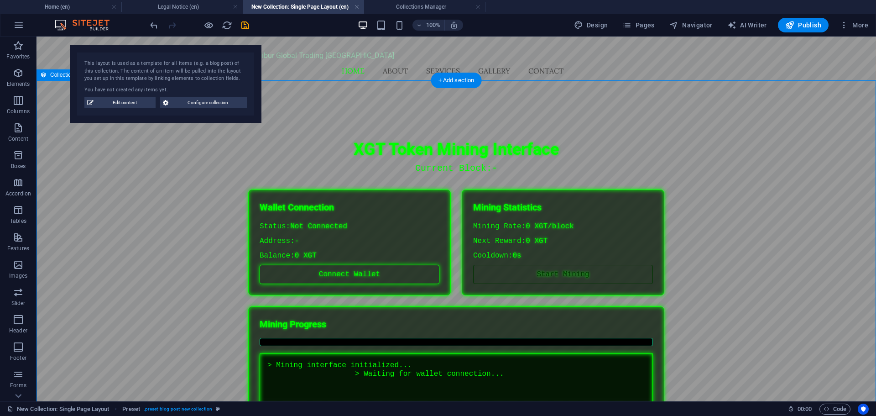
click at [680, 241] on div "XGT Token Mining Interface XGT Token Mining Interface Current Block: - Wallet C…" at bounding box center [457, 316] width 840 height 454
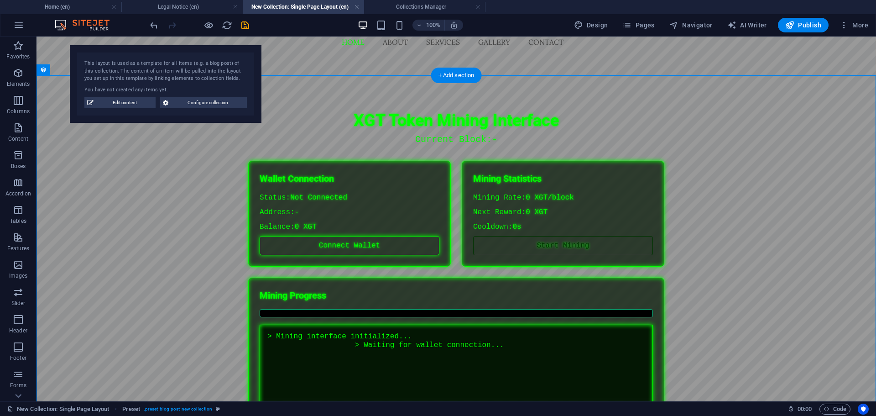
scroll to position [0, 0]
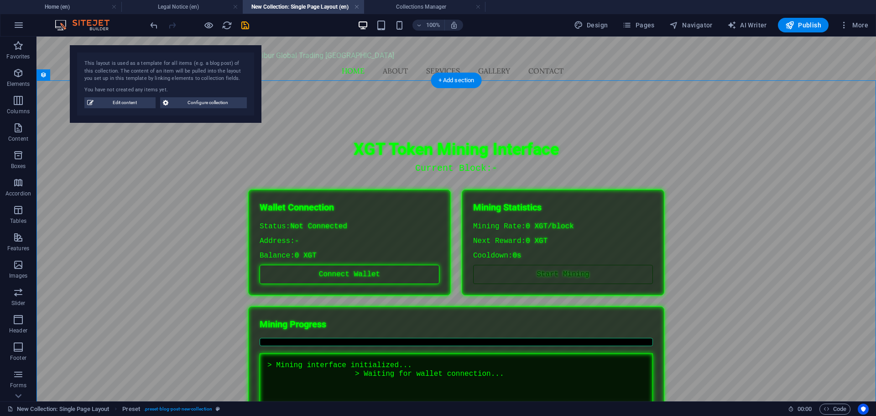
drag, startPoint x: 680, startPoint y: 254, endPoint x: 665, endPoint y: 152, distance: 103.3
click at [665, 152] on div "XGT Token Mining Interface XGT Token Mining Interface Current Block: - Wallet C…" at bounding box center [457, 316] width 840 height 454
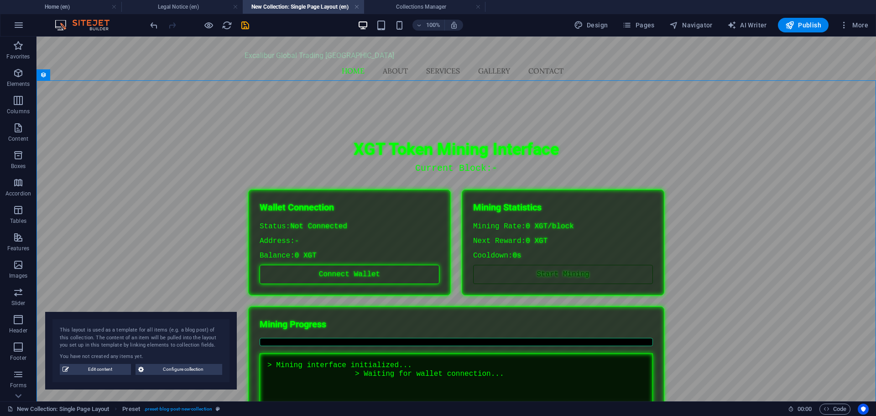
drag, startPoint x: 178, startPoint y: 67, endPoint x: 157, endPoint y: 317, distance: 251.0
click at [156, 331] on div "This layout is used as a template for all items (e.g. a blog post) of this coll…" at bounding box center [141, 337] width 162 height 23
click at [163, 142] on div "XGT Token Mining Interface XGT Token Mining Interface Current Block: - Wallet C…" at bounding box center [457, 316] width 840 height 454
click at [632, 22] on icon "button" at bounding box center [627, 25] width 9 height 9
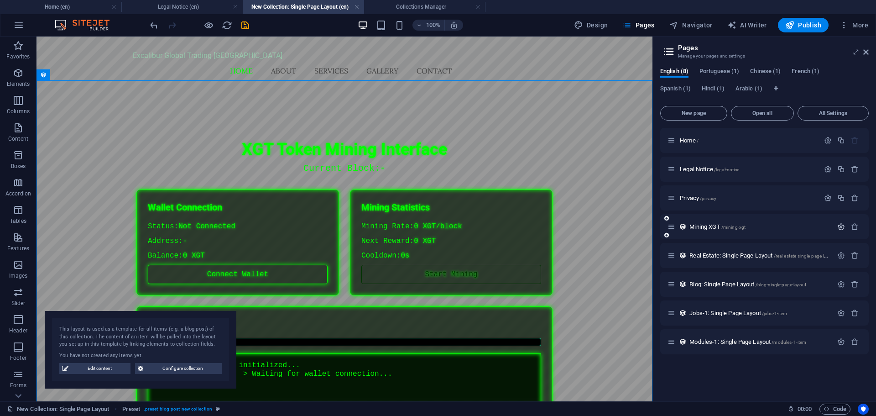
click at [839, 224] on icon "button" at bounding box center [842, 227] width 8 height 8
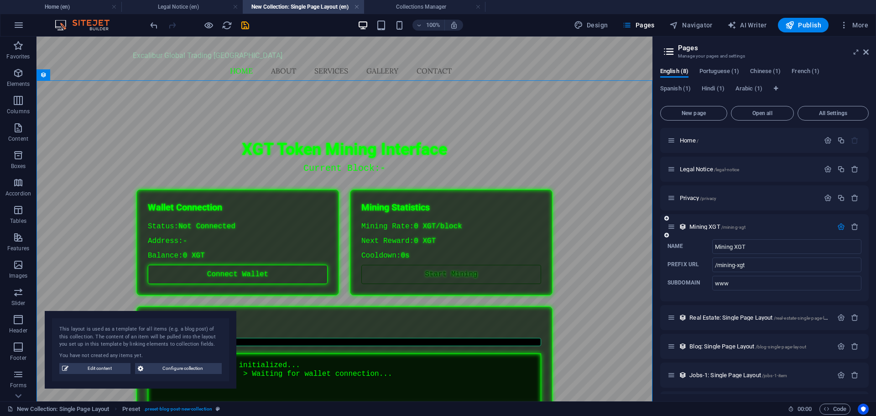
click at [802, 218] on div "Mining XGT /mining-xgt" at bounding box center [764, 226] width 209 height 25
click at [755, 218] on div "Mining XGT /mining-xgt" at bounding box center [764, 226] width 209 height 25
click at [648, 187] on div "XGT Token Mining Interface XGT Token Mining Interface Current Block: - Wallet C…" at bounding box center [345, 316] width 616 height 454
click at [201, 367] on span "Configure collection" at bounding box center [182, 368] width 73 height 11
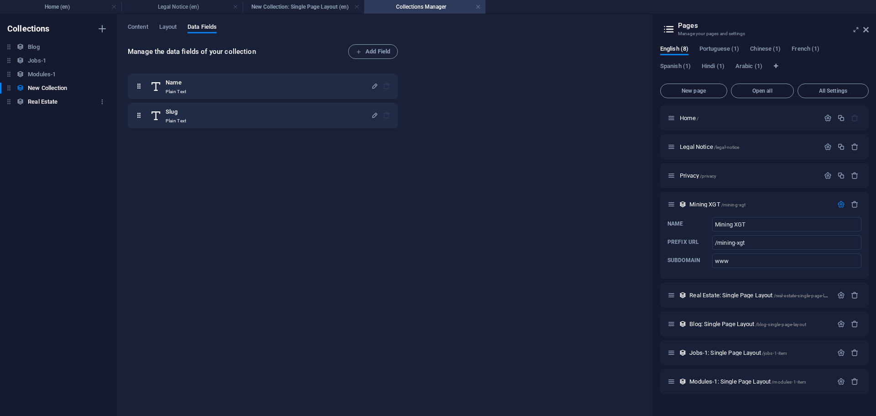
click at [84, 99] on div "Real Estate Real Estate" at bounding box center [54, 101] width 108 height 11
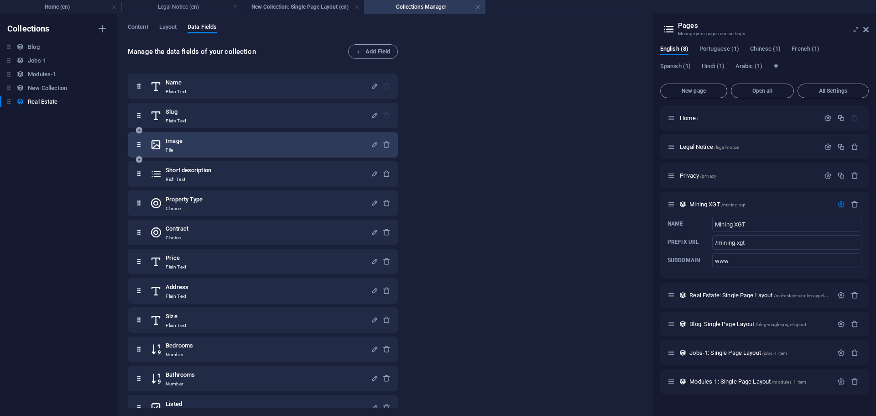
click at [189, 142] on div "Image File" at bounding box center [260, 145] width 221 height 18
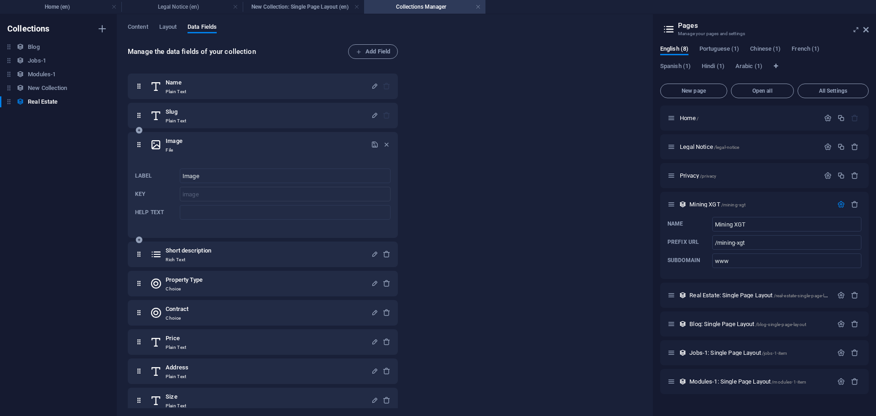
click at [189, 142] on div "Image File" at bounding box center [260, 145] width 221 height 18
click at [184, 140] on div "Image File" at bounding box center [260, 145] width 221 height 18
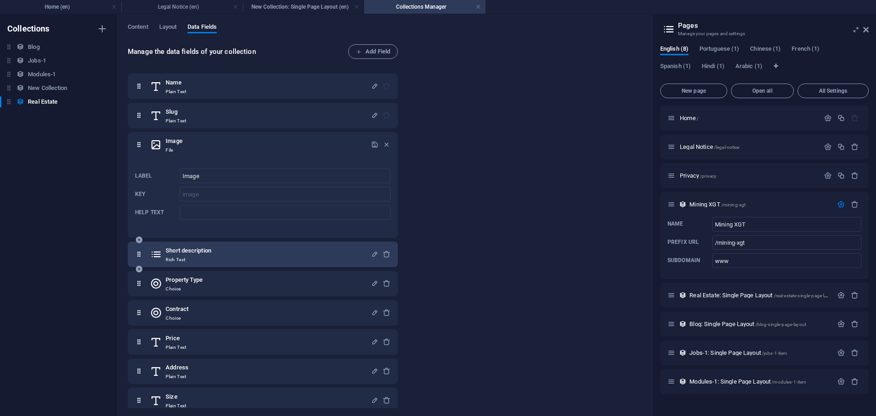
click at [190, 250] on h6 "Short description" at bounding box center [189, 250] width 46 height 11
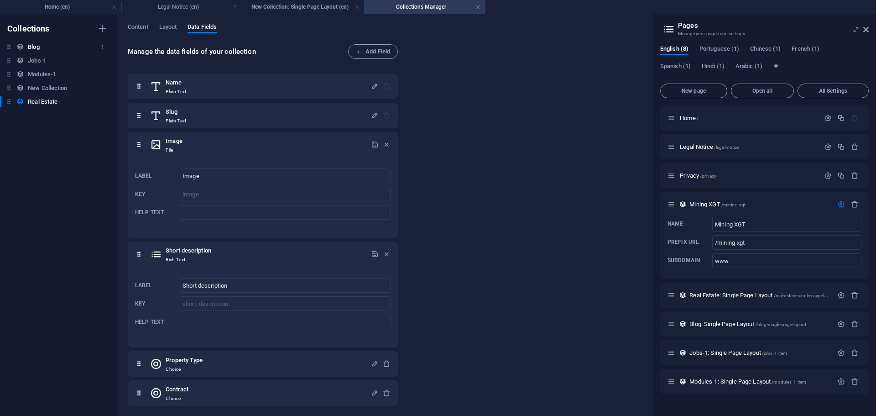
click at [38, 45] on h6 "Blog" at bounding box center [33, 47] width 11 height 11
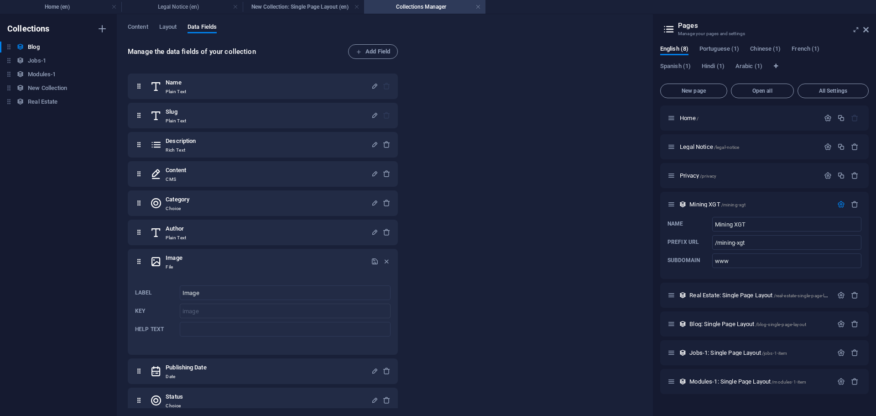
click at [36, 55] on div "Blog Blog Jobs-1 Jobs-1 Modules-1 Modules-1 New Collection New Collection Real …" at bounding box center [54, 75] width 108 height 66
click at [36, 61] on h6 "Jobs-1" at bounding box center [37, 60] width 18 height 11
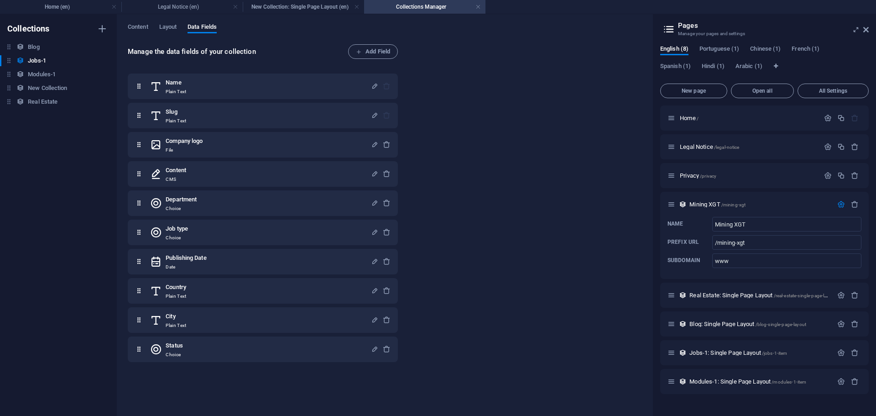
click at [437, 4] on h4 "Collections Manager" at bounding box center [424, 7] width 121 height 10
click at [484, 10] on h4 "Collections Manager" at bounding box center [424, 7] width 121 height 10
click at [481, 8] on h4 "Collections Manager" at bounding box center [424, 7] width 121 height 10
click at [478, 7] on link at bounding box center [478, 7] width 5 height 9
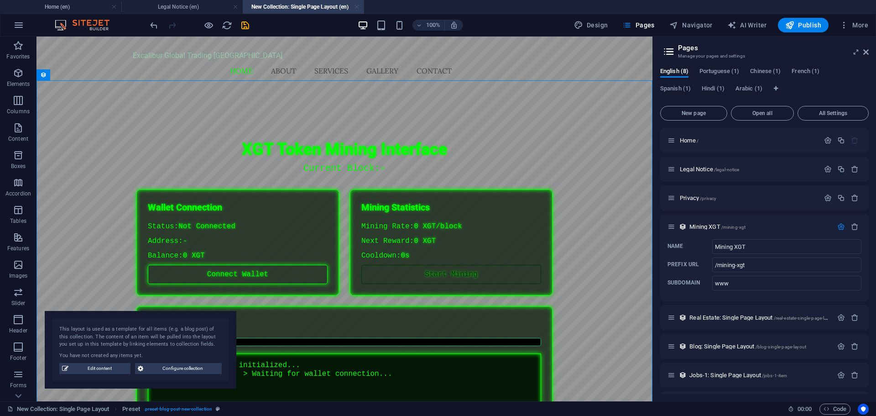
click at [358, 5] on link at bounding box center [356, 7] width 5 height 9
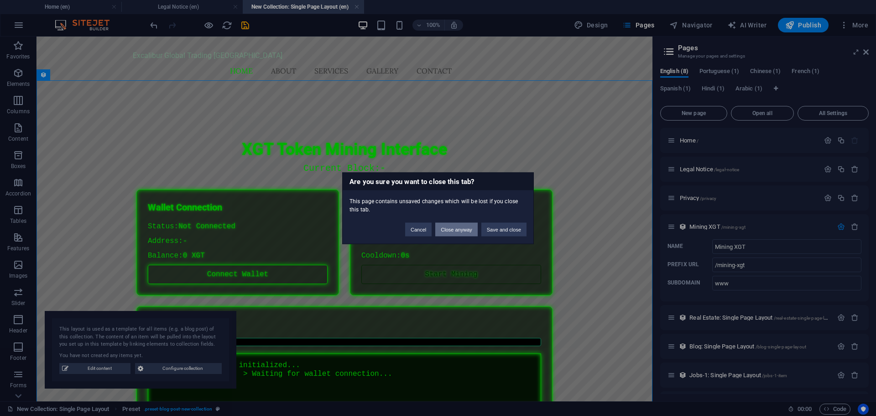
click at [457, 234] on button "Close anyway" at bounding box center [456, 229] width 42 height 14
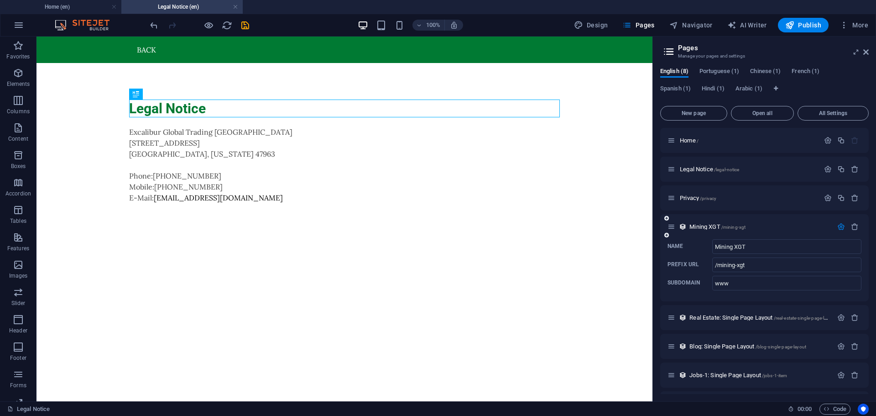
click at [757, 230] on div "Mining XGT /mining-xgt" at bounding box center [750, 226] width 165 height 10
click at [702, 227] on span "Mining XGT /mining-xgt" at bounding box center [718, 226] width 56 height 7
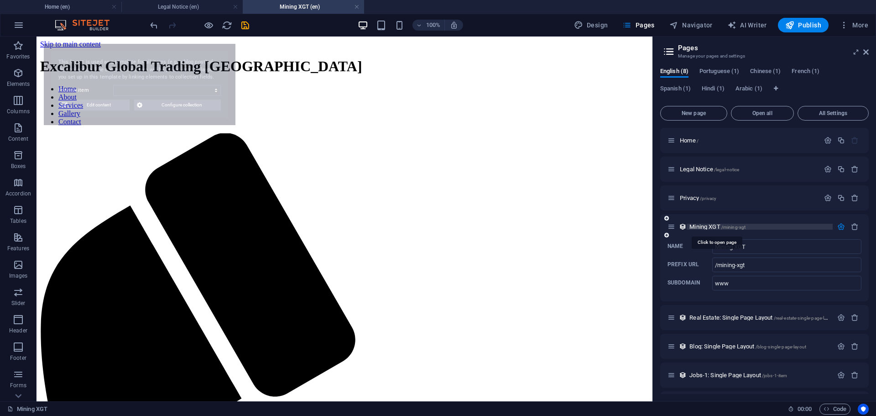
select select "68e3dc960d19fa82f8085db4"
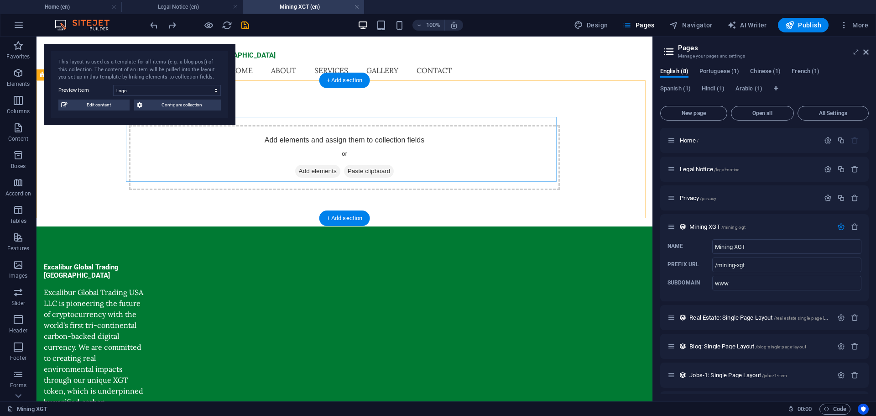
click at [265, 151] on div "Add elements and assign them to collection fields or Add elements Paste clipboa…" at bounding box center [344, 157] width 431 height 65
click at [18, 84] on p "Elements" at bounding box center [18, 83] width 23 height 7
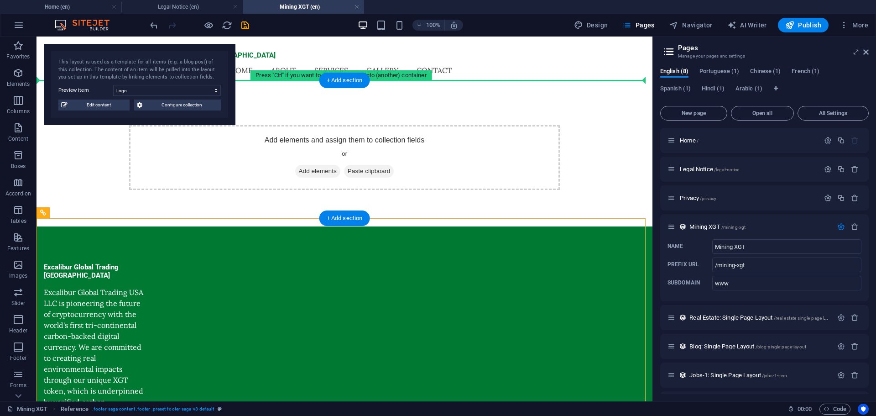
drag, startPoint x: 397, startPoint y: 271, endPoint x: 450, endPoint y: 131, distance: 150.1
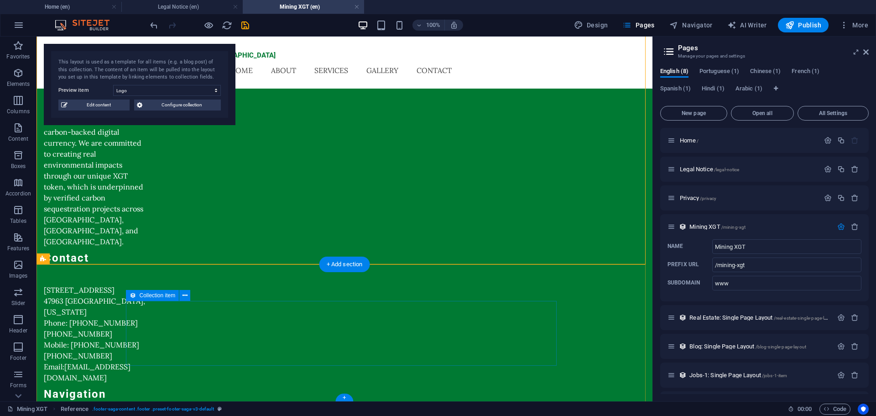
scroll to position [59, 0]
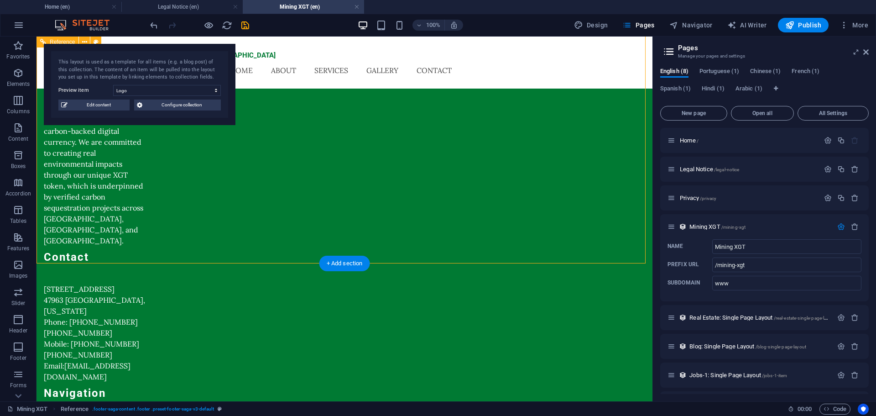
click at [494, 160] on div "Excalibur Global Trading USA Excalibur Global Trading USA LLC is pioneering the…" at bounding box center [345, 296] width 616 height 636
drag, startPoint x: 494, startPoint y: 160, endPoint x: 487, endPoint y: 161, distance: 7.3
click at [492, 161] on div "Excalibur Global Trading USA Excalibur Global Trading USA LLC is pioneering the…" at bounding box center [345, 296] width 616 height 636
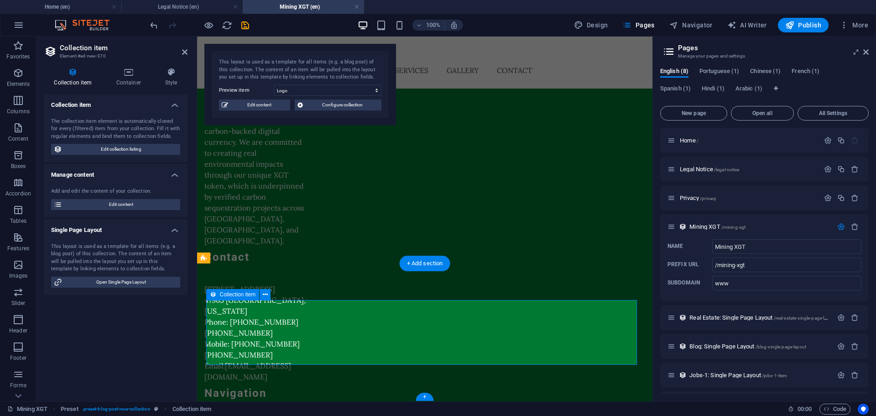
click at [16, 64] on button "Elements" at bounding box center [18, 77] width 37 height 27
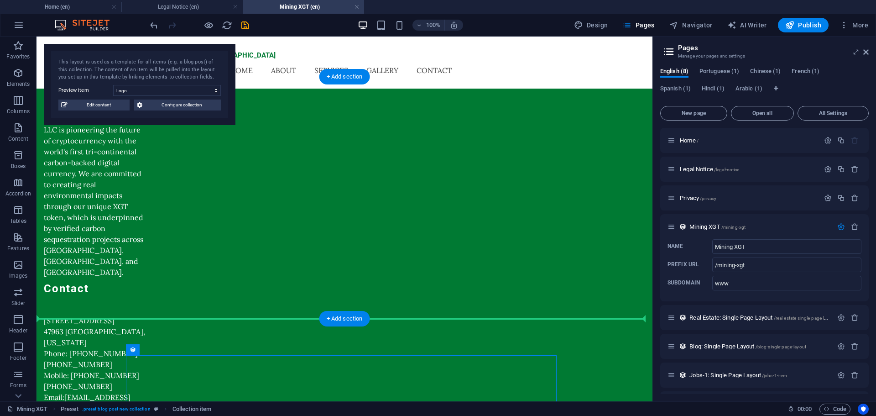
scroll to position [0, 0]
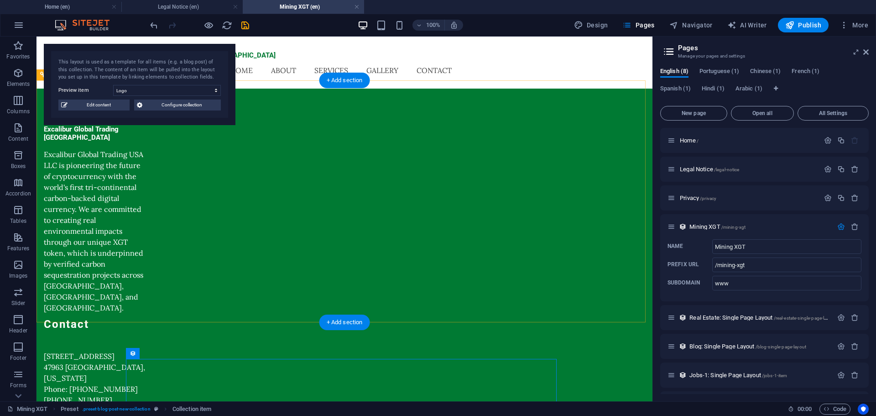
drag, startPoint x: 251, startPoint y: 303, endPoint x: 337, endPoint y: 96, distance: 224.1
click at [343, 80] on div "+ Add section" at bounding box center [344, 81] width 51 height 16
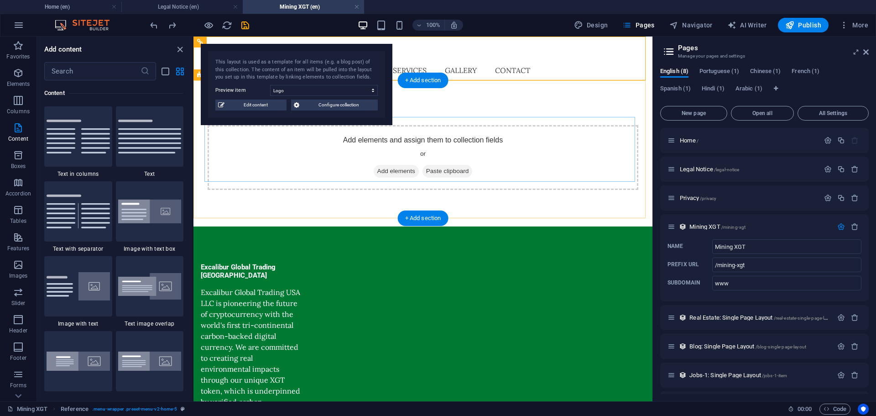
click at [255, 153] on div "Add elements and assign them to collection fields or Add elements Paste clipboa…" at bounding box center [423, 157] width 431 height 65
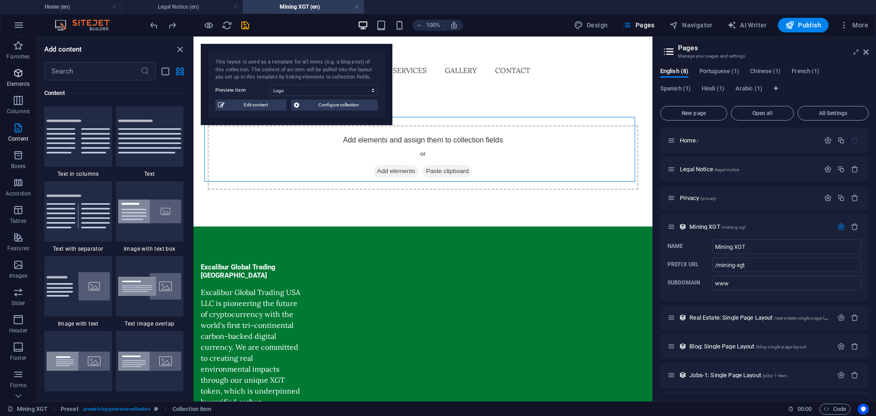
click at [22, 71] on icon "button" at bounding box center [18, 73] width 11 height 11
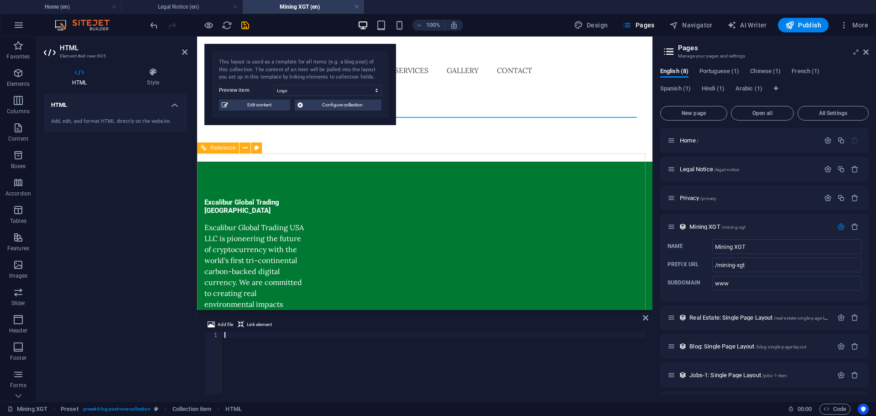
scroll to position [1148, 0]
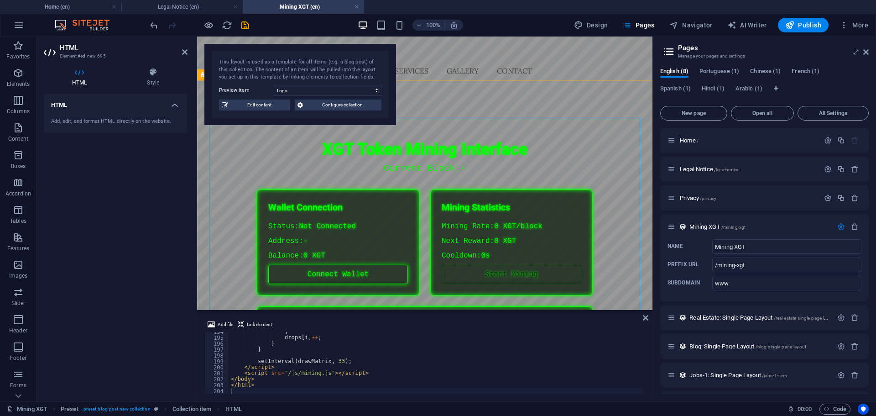
click at [276, 199] on div "XGT Token Mining Interface XGT Token Mining Interface Current Block: - Wallet C…" at bounding box center [424, 316] width 431 height 381
click at [645, 318] on icon at bounding box center [645, 317] width 5 height 7
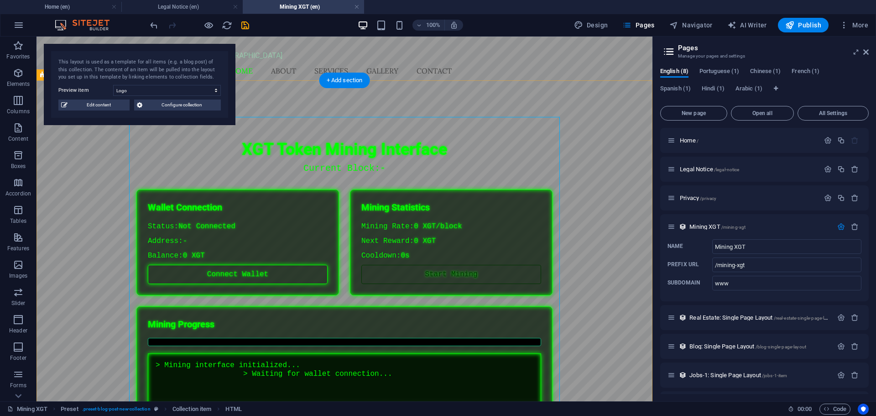
click at [607, 301] on div "XGT Token Mining Interface XGT Token Mining Interface Current Block: - Wallet C…" at bounding box center [345, 316] width 616 height 454
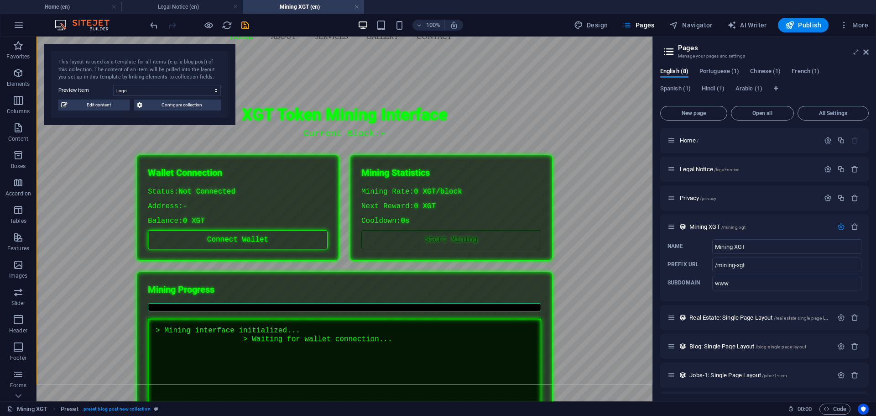
scroll to position [0, 0]
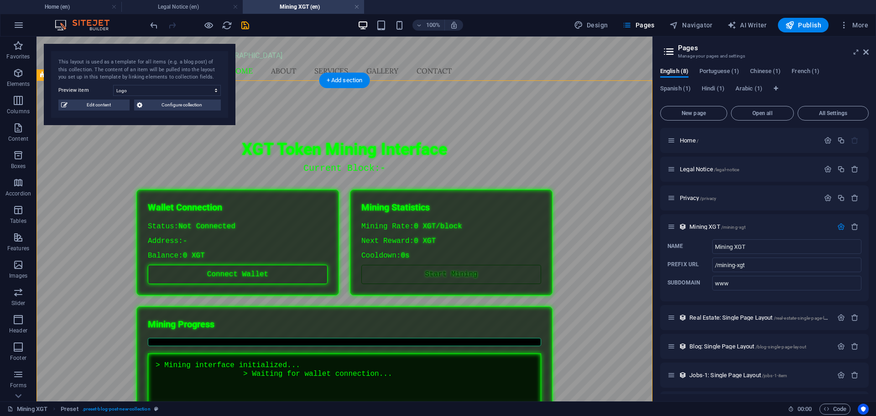
drag, startPoint x: 580, startPoint y: 257, endPoint x: 587, endPoint y: 193, distance: 65.3
click at [592, 193] on div "XGT Token Mining Interface XGT Token Mining Interface Current Block: - Wallet C…" at bounding box center [345, 316] width 616 height 454
click at [587, 192] on div "XGT Token Mining Interface XGT Token Mining Interface Current Block: - Wallet C…" at bounding box center [345, 316] width 616 height 454
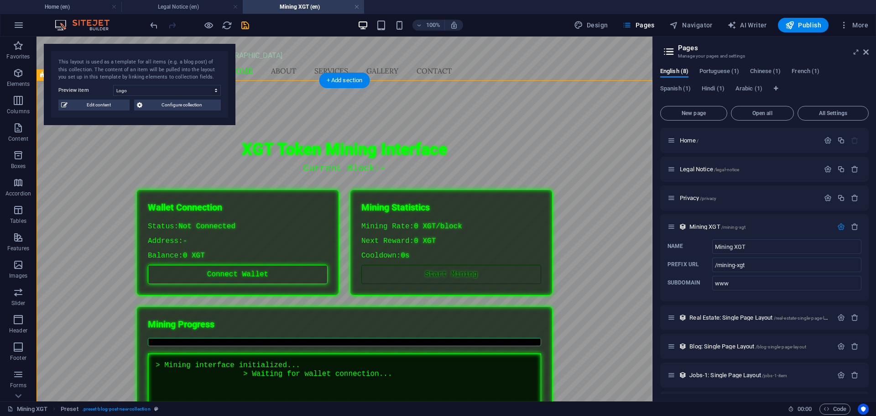
select select "68e07721ba9f2a218a050554"
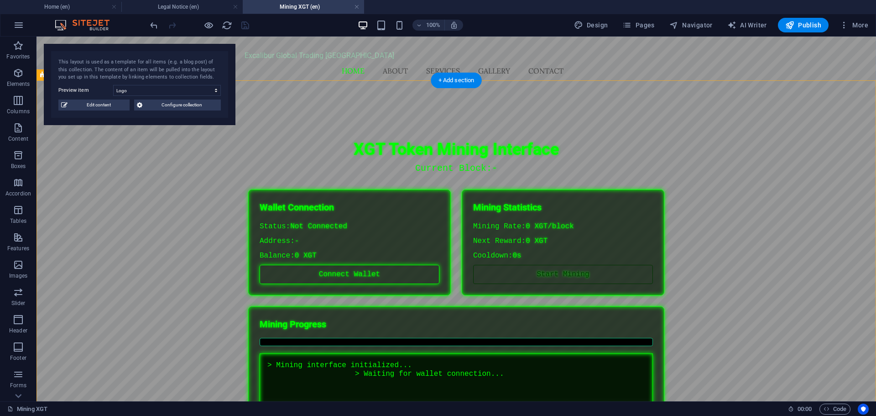
click at [775, 181] on div "XGT Token Mining Interface XGT Token Mining Interface Current Block: - Wallet C…" at bounding box center [457, 316] width 840 height 454
drag, startPoint x: 775, startPoint y: 181, endPoint x: 613, endPoint y: 180, distance: 161.6
click at [774, 180] on div "XGT Token Mining Interface XGT Token Mining Interface Current Block: - Wallet C…" at bounding box center [457, 316] width 840 height 454
select select "68e07721ba9f2a218a050554"
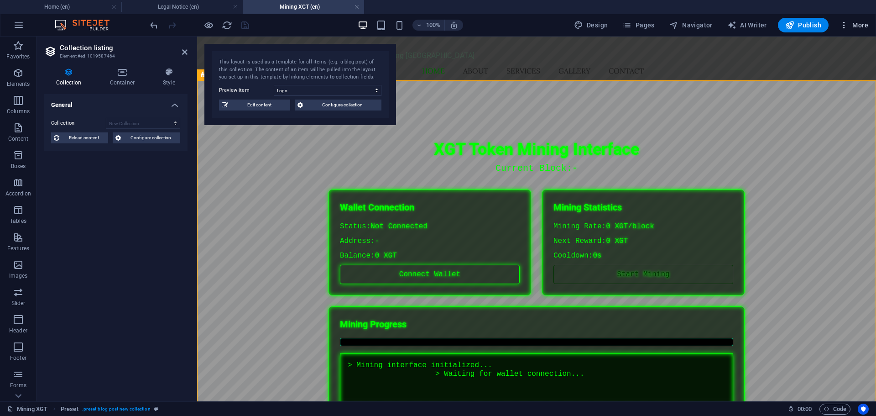
click at [859, 25] on span "More" at bounding box center [854, 25] width 29 height 9
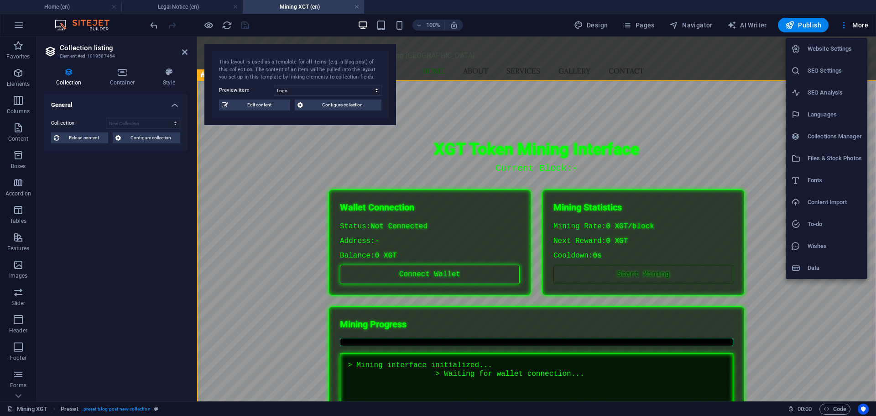
click at [642, 26] on div at bounding box center [438, 208] width 876 height 416
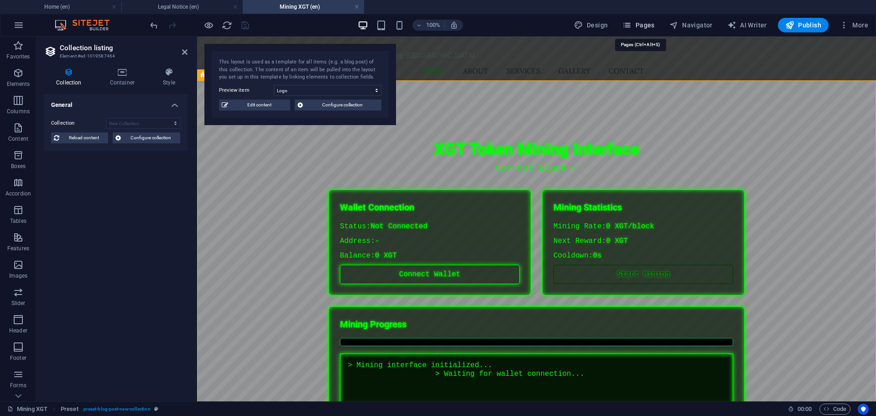
click at [632, 25] on icon "button" at bounding box center [627, 25] width 9 height 9
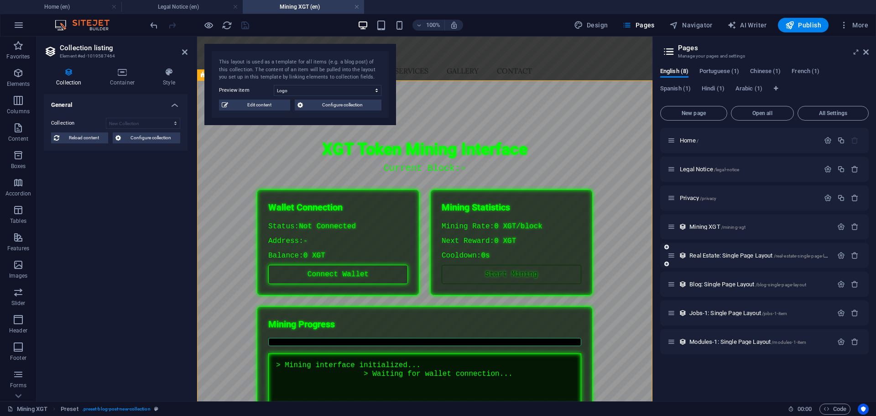
click at [762, 249] on div "Real Estate: Single Page Layout /real-estate-single-page-layout" at bounding box center [764, 255] width 209 height 25
click at [759, 256] on span "Real Estate: Single Page Layout /real-estate-single-page-layout" at bounding box center [763, 255] width 147 height 7
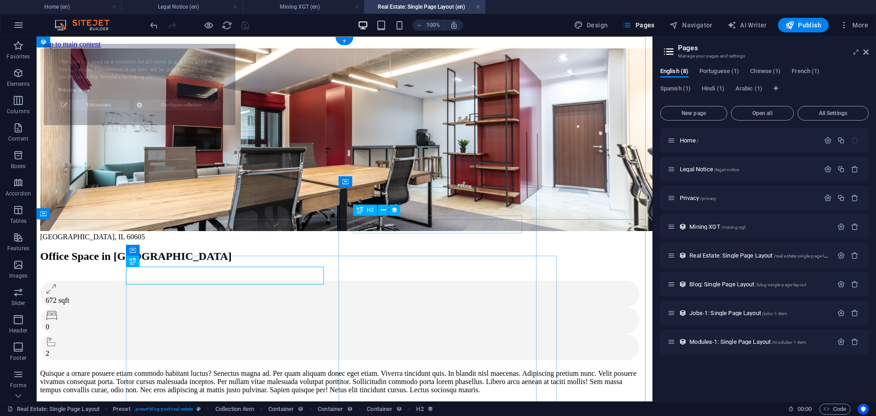
select select "68e07721ba9f2a218a05055c"
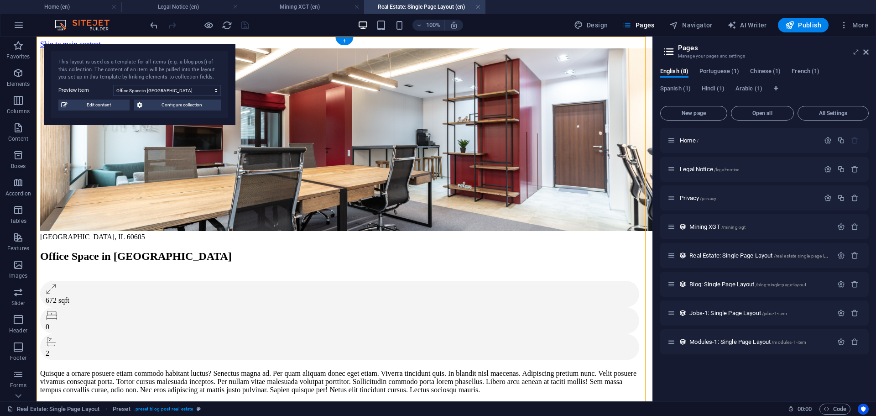
drag, startPoint x: 577, startPoint y: 147, endPoint x: 434, endPoint y: 60, distance: 167.4
click at [142, 262] on div "Office Space in [GEOGRAPHIC_DATA]" at bounding box center [341, 256] width 602 height 12
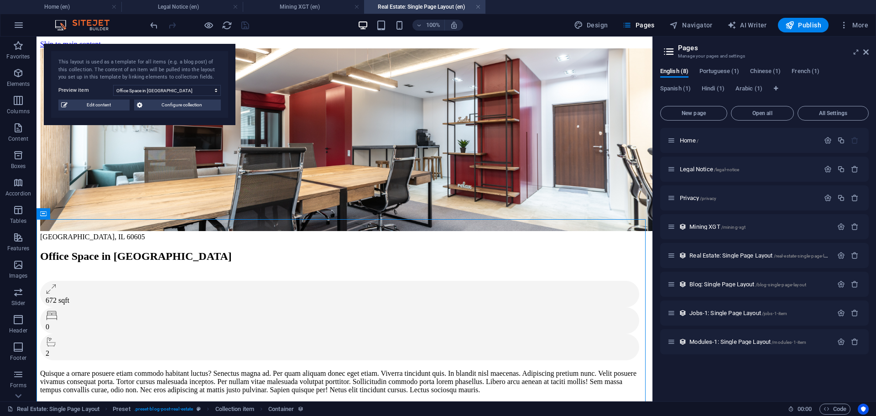
drag, startPoint x: 108, startPoint y: 235, endPoint x: 753, endPoint y: 319, distance: 650.4
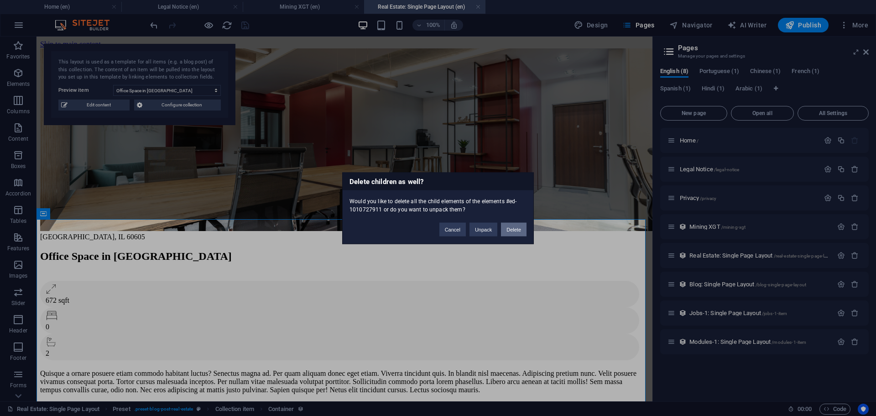
click at [512, 226] on button "Delete" at bounding box center [514, 229] width 26 height 14
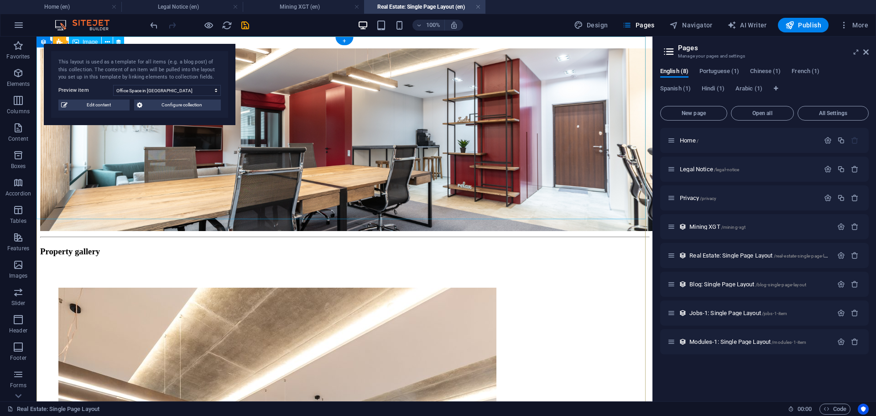
click at [515, 166] on figure at bounding box center [344, 140] width 609 height 184
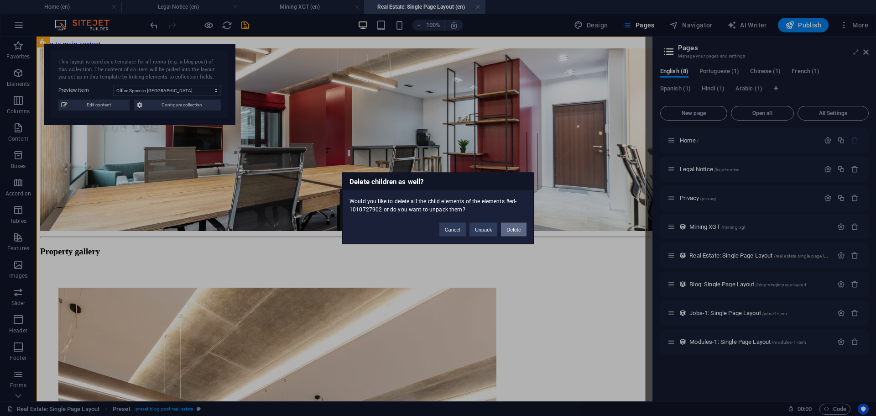
click at [505, 229] on button "Delete" at bounding box center [514, 229] width 26 height 14
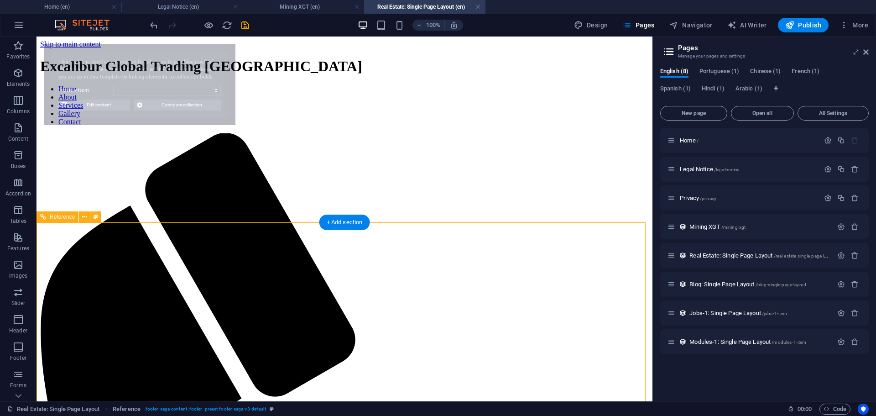
select select "68e07721ba9f2a218a05055c"
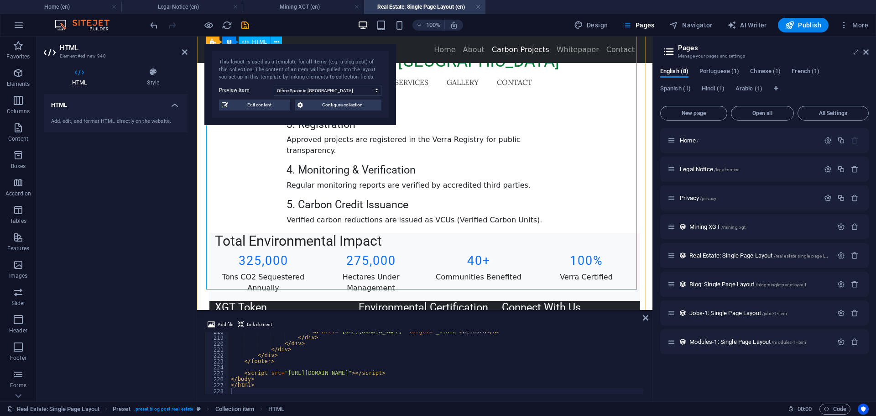
scroll to position [548, 0]
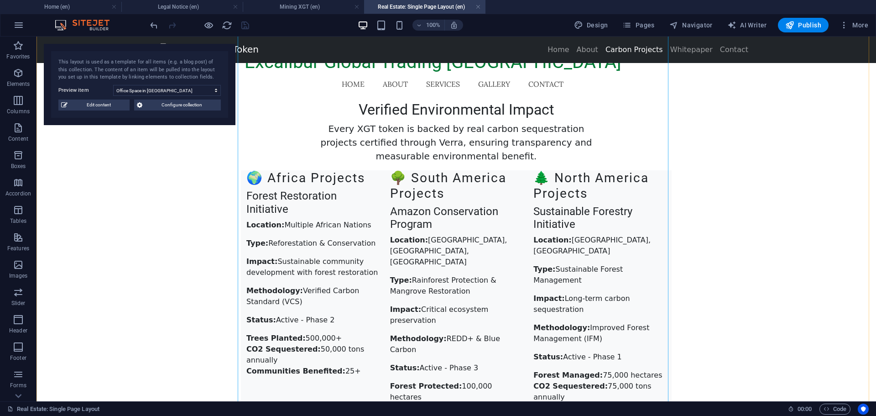
scroll to position [0, 0]
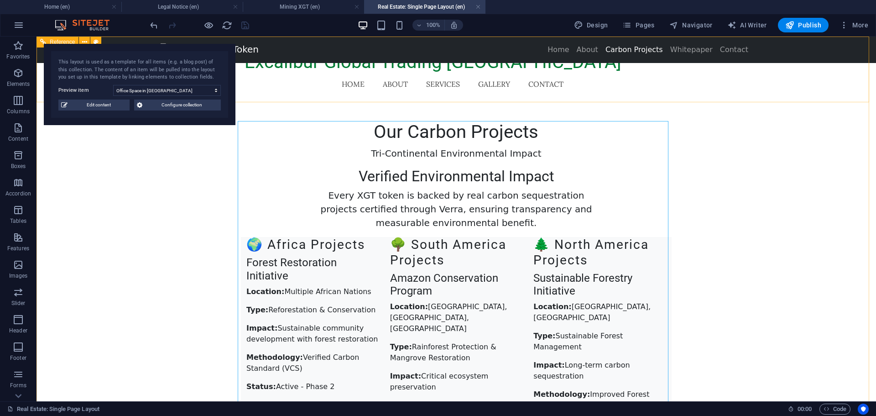
click at [557, 78] on nav "Home About Services Gallery Contact" at bounding box center [457, 84] width 424 height 22
click at [553, 85] on nav "Home About Services Gallery Contact" at bounding box center [457, 84] width 424 height 22
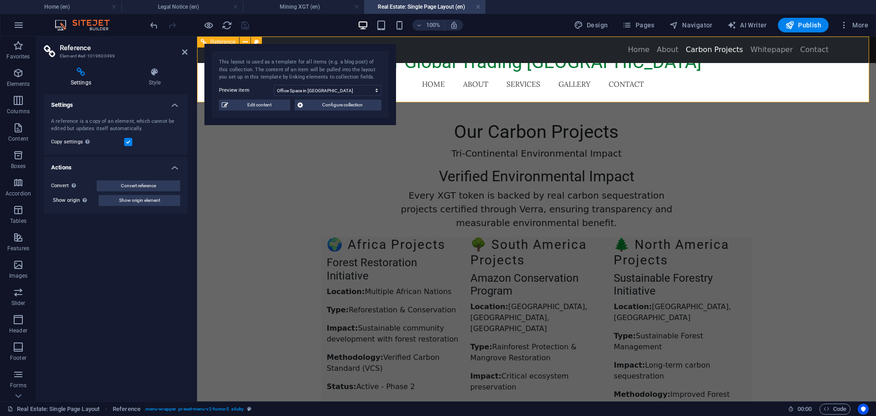
click at [550, 86] on nav "Home About Services Gallery Contact" at bounding box center [537, 84] width 424 height 22
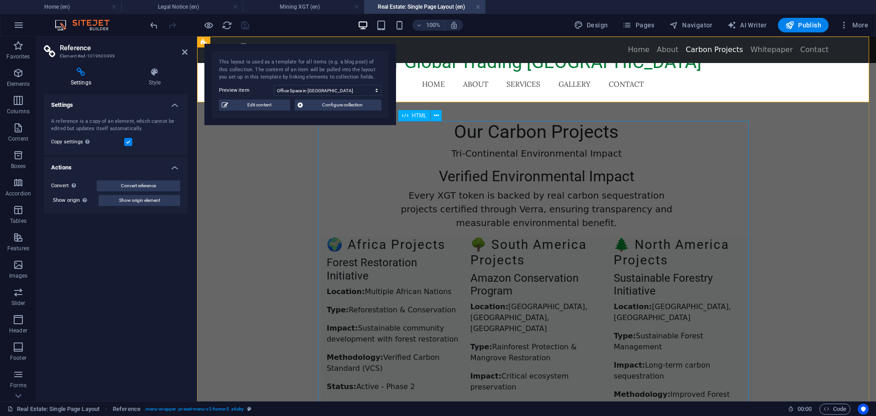
drag, startPoint x: 665, startPoint y: 97, endPoint x: 629, endPoint y: 121, distance: 43.7
